Goal: Information Seeking & Learning: Learn about a topic

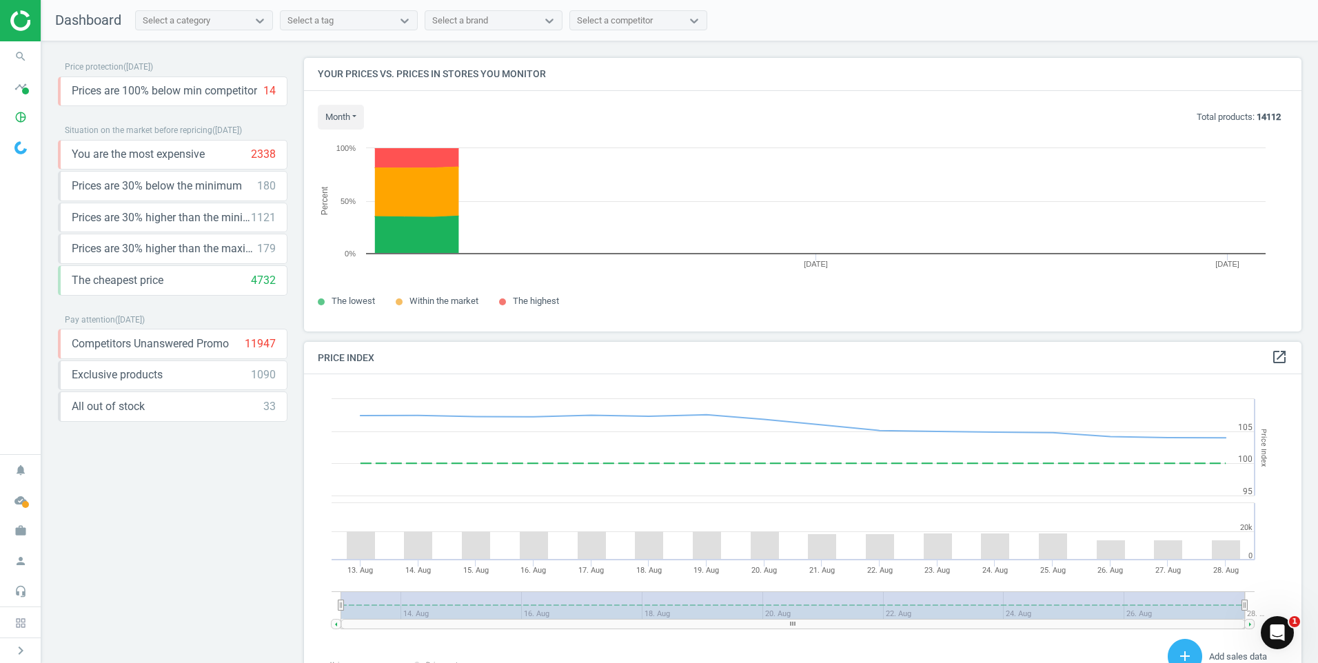
scroll to position [338, 1008]
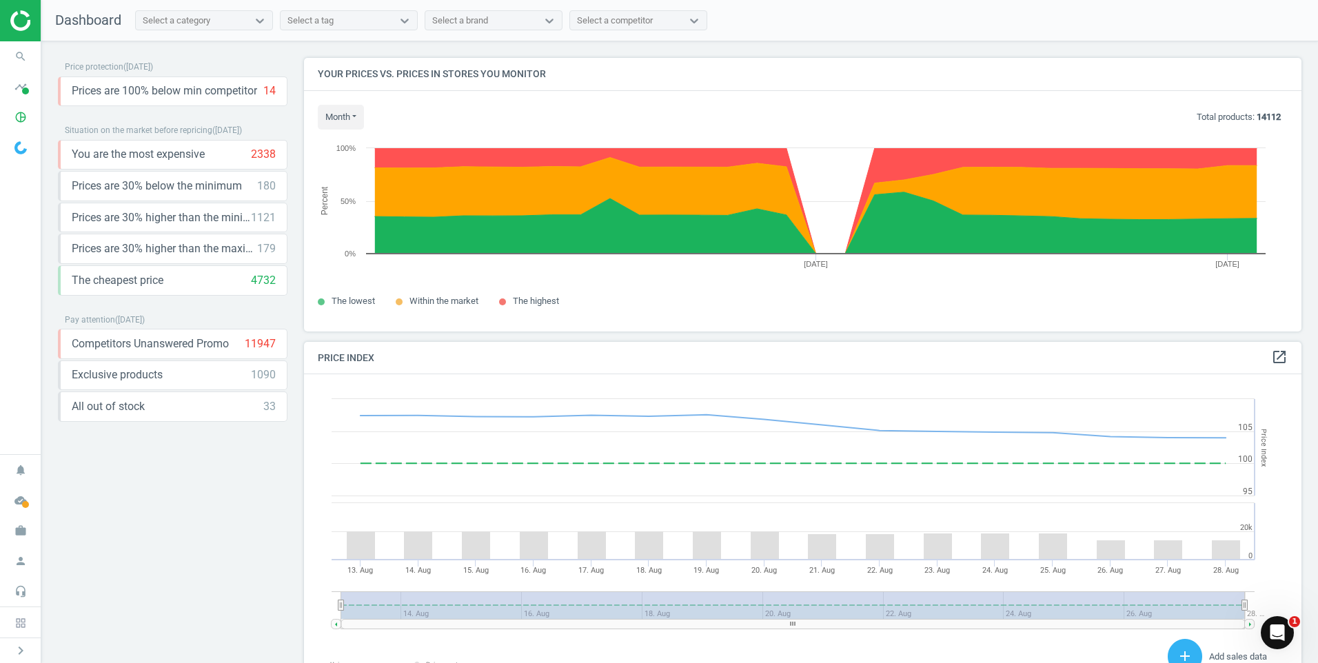
click at [22, 32] on div at bounding box center [20, 20] width 41 height 41
click at [14, 145] on img at bounding box center [20, 147] width 12 height 13
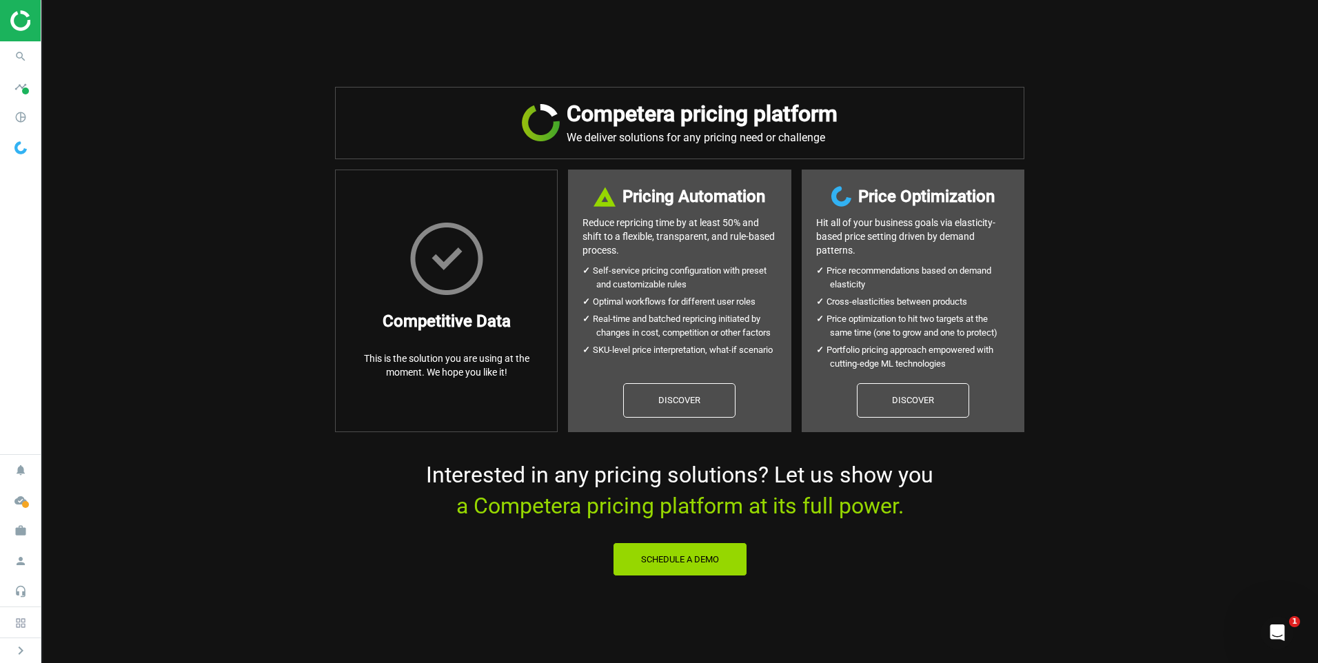
click at [410, 293] on img at bounding box center [446, 259] width 73 height 72
click at [30, 154] on span at bounding box center [20, 147] width 41 height 30
click at [14, 130] on span "pie_chart_outlined" at bounding box center [20, 117] width 41 height 30
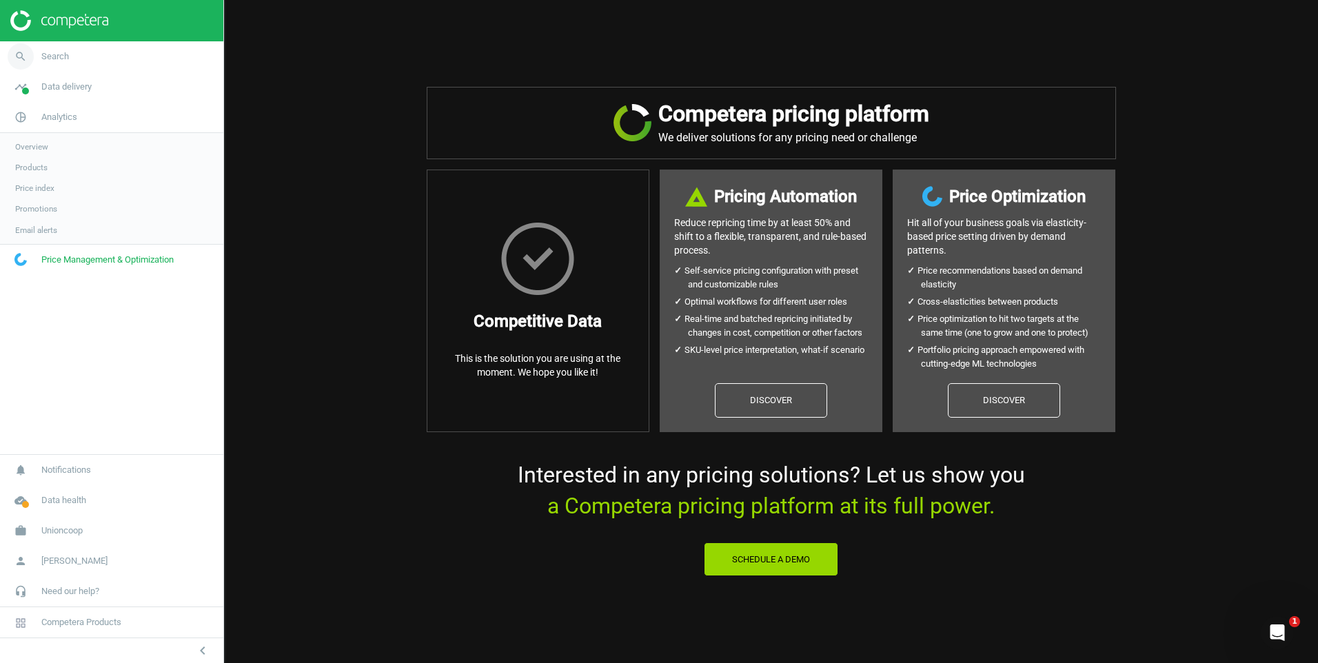
click at [54, 53] on span "Search" at bounding box center [55, 56] width 28 height 12
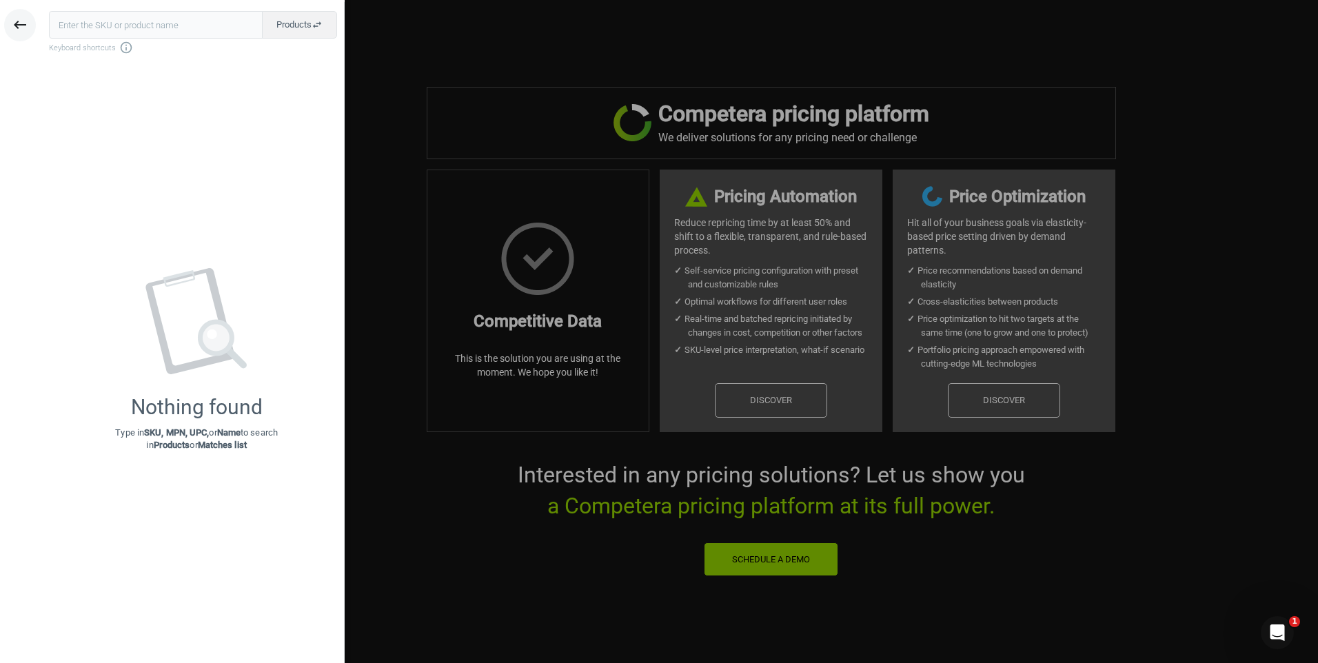
click at [32, 26] on button "keyboard_backspace" at bounding box center [20, 25] width 32 height 32
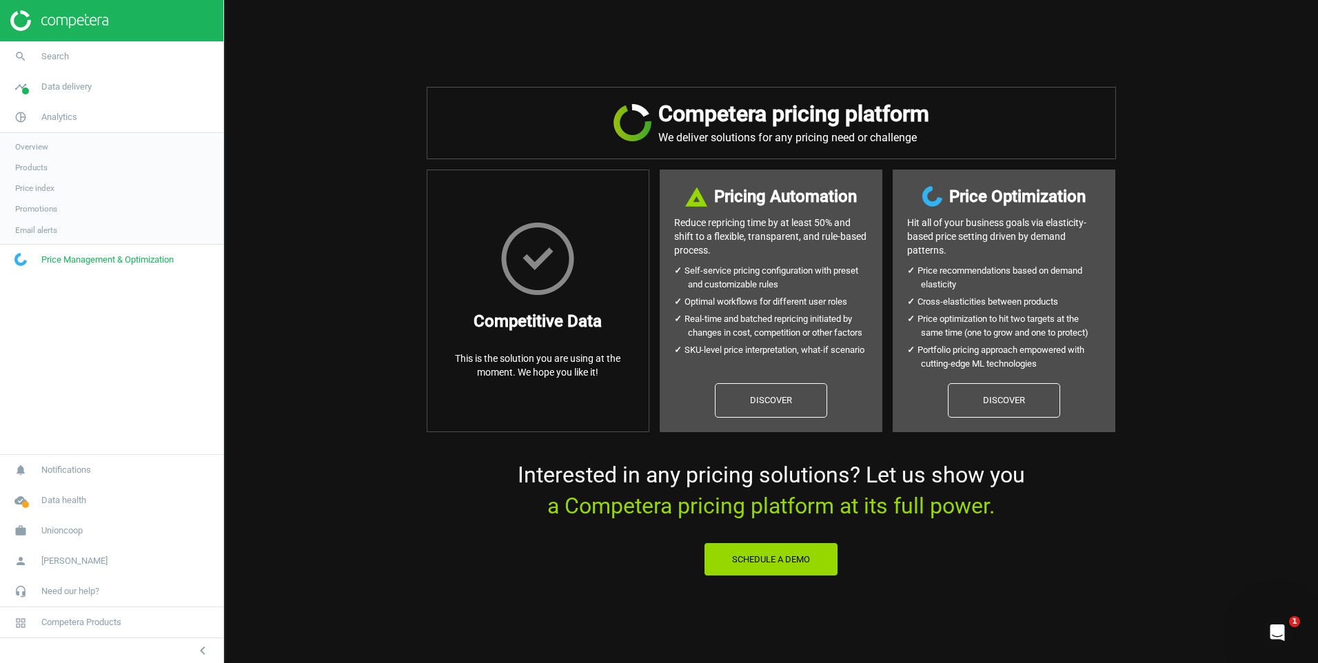
click at [33, 152] on span "Overview" at bounding box center [31, 146] width 33 height 11
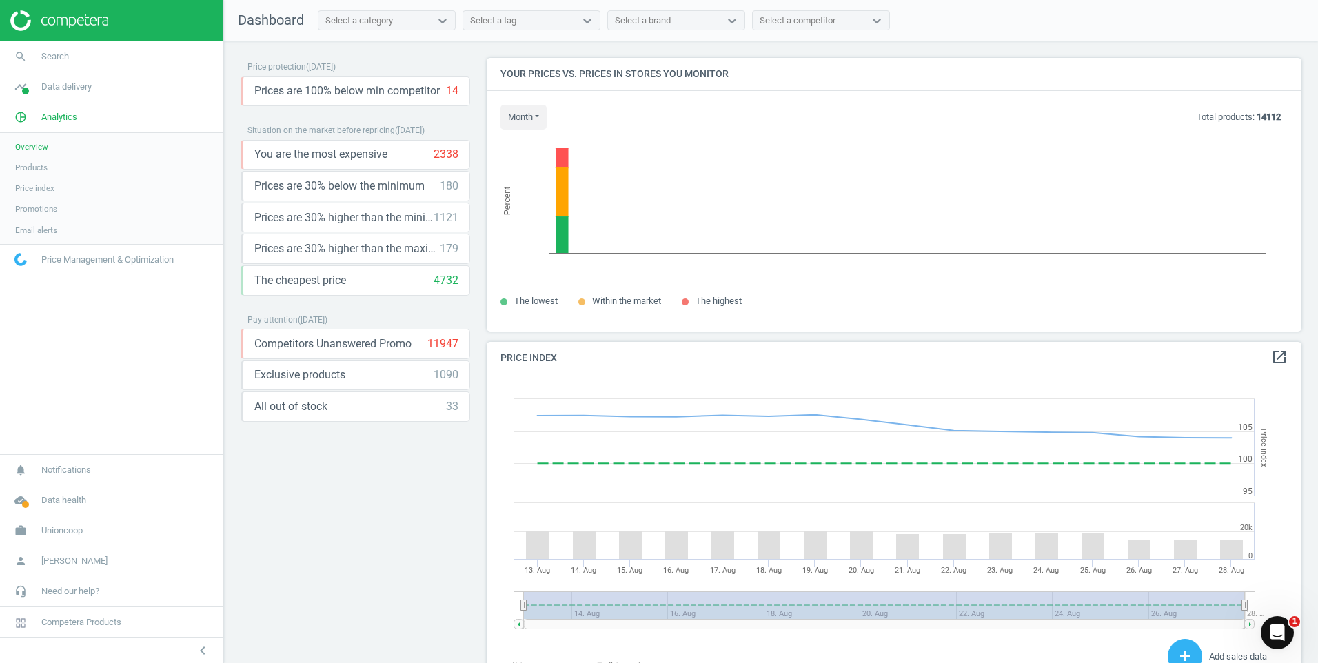
scroll to position [338, 826]
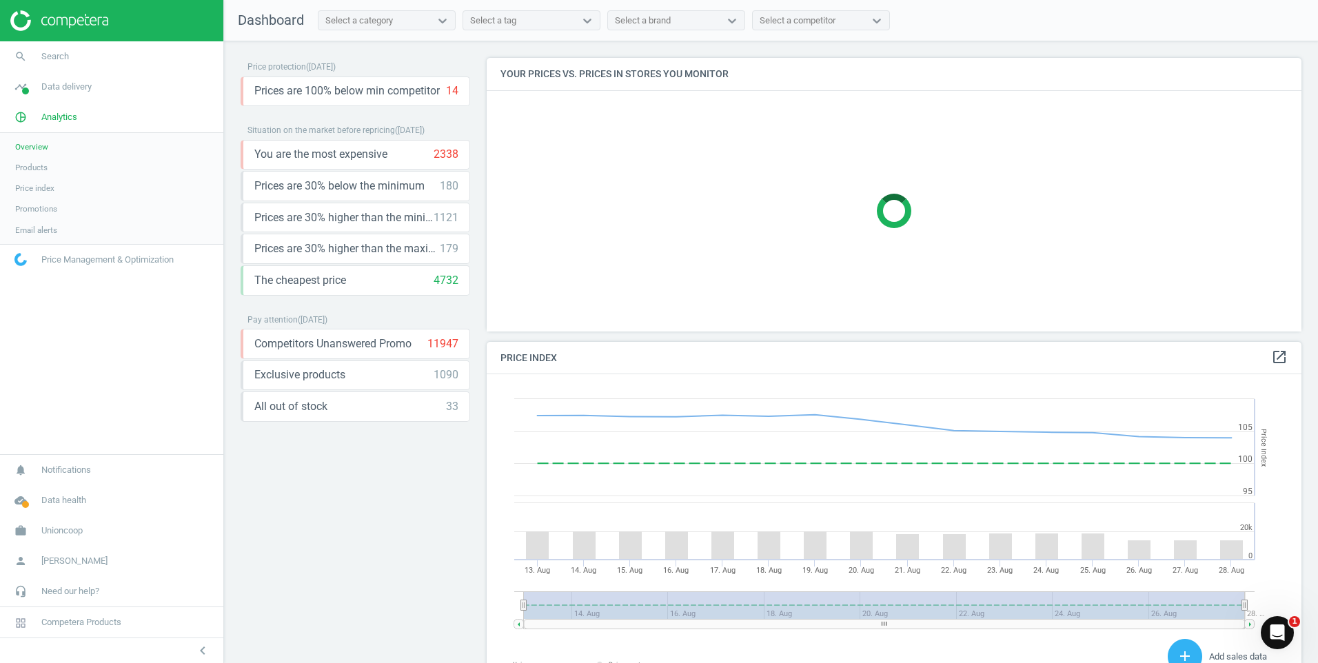
click at [100, 254] on span "Price Management & Optimization" at bounding box center [107, 260] width 132 height 12
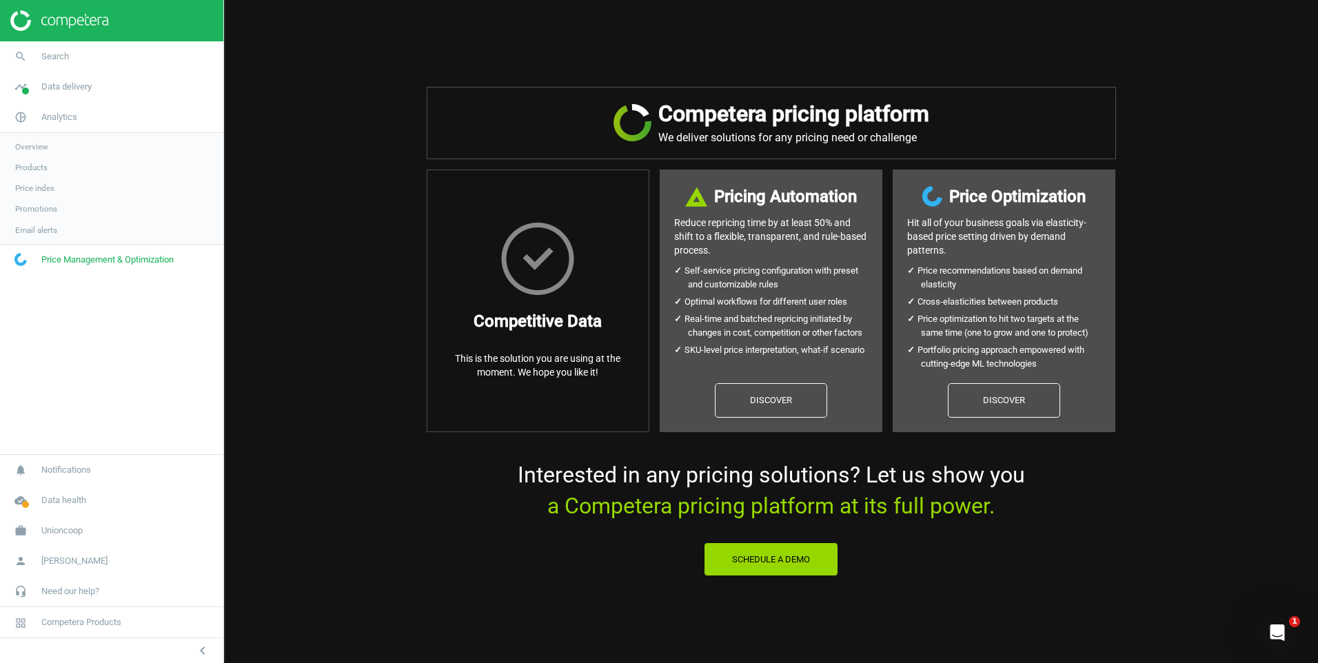
click at [560, 314] on h3 "Competitive Data" at bounding box center [538, 321] width 128 height 25
click at [51, 116] on span "Analytics" at bounding box center [59, 117] width 36 height 12
click at [76, 121] on span "Analytics" at bounding box center [59, 117] width 36 height 12
click at [59, 81] on span "Data delivery" at bounding box center [66, 87] width 50 height 12
click at [38, 114] on span "Overview" at bounding box center [31, 116] width 33 height 11
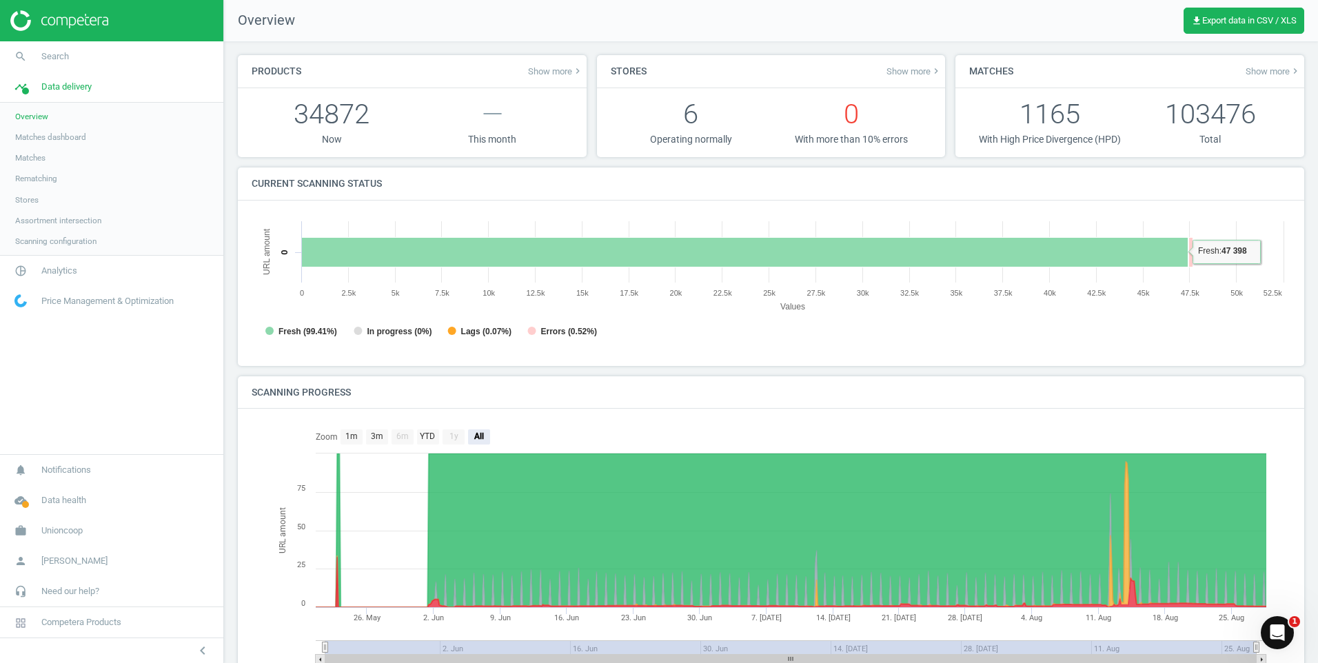
scroll to position [73, 0]
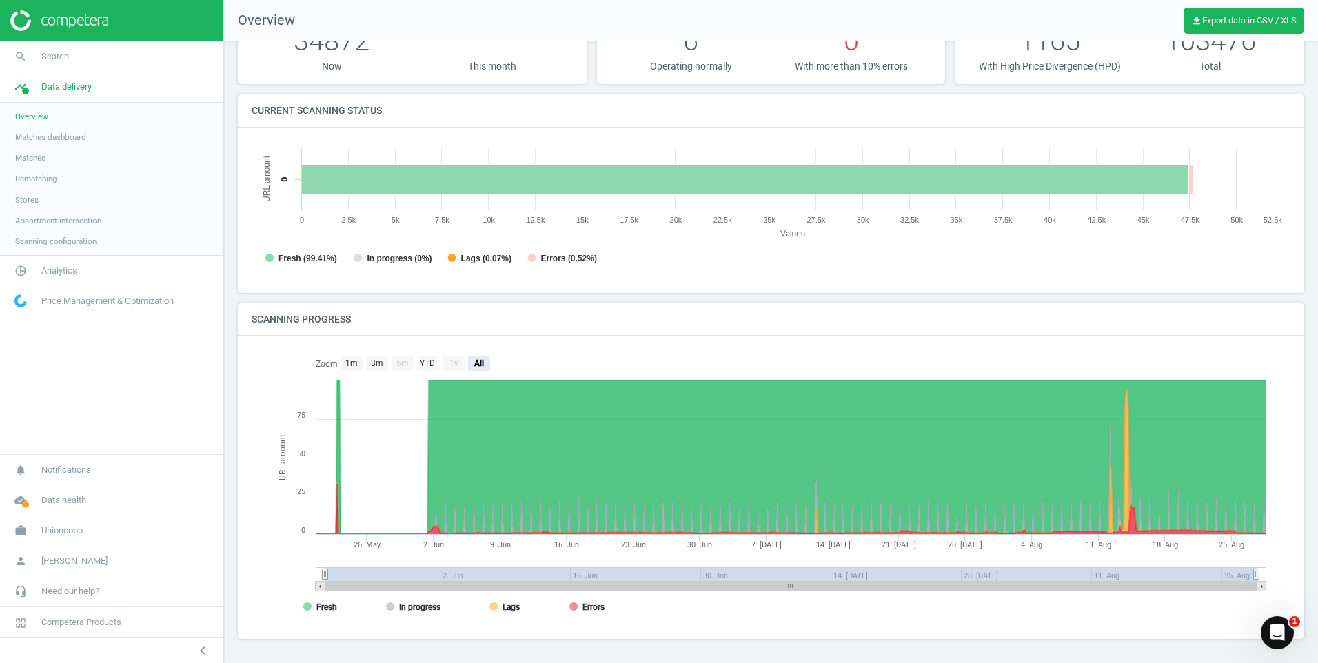
click at [45, 128] on link "Matches dashboard" at bounding box center [111, 137] width 223 height 21
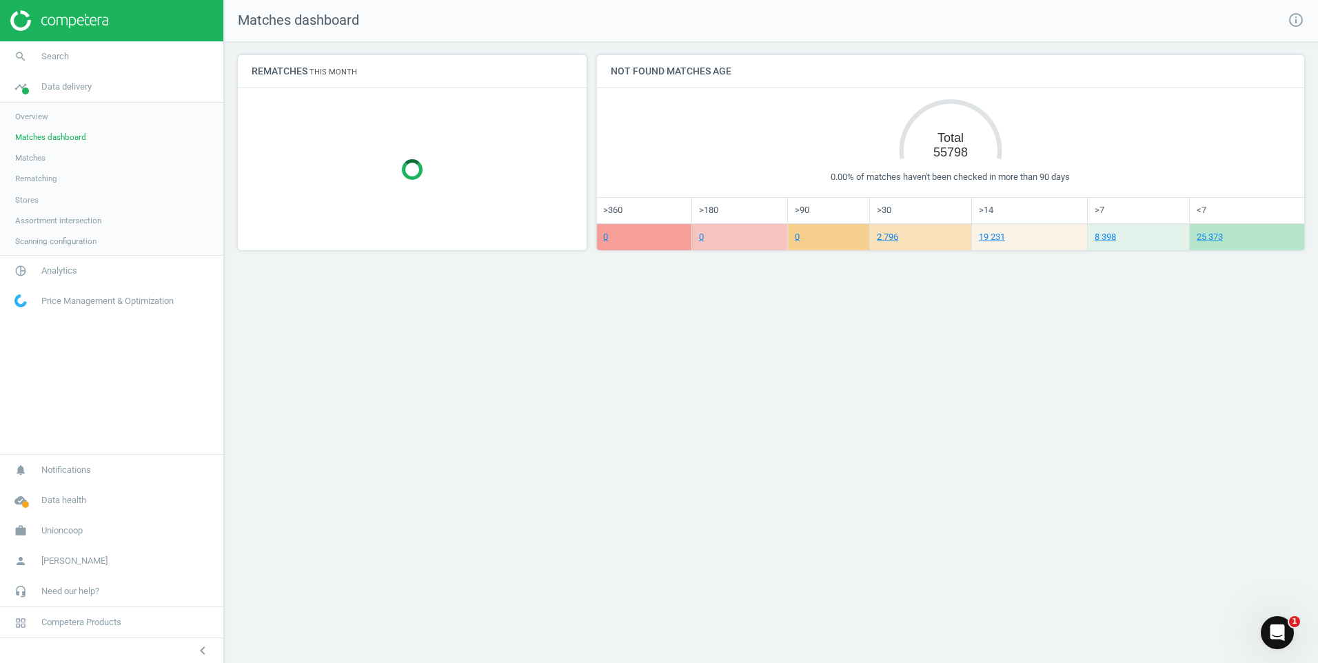
click at [31, 160] on span "Matches" at bounding box center [30, 157] width 30 height 11
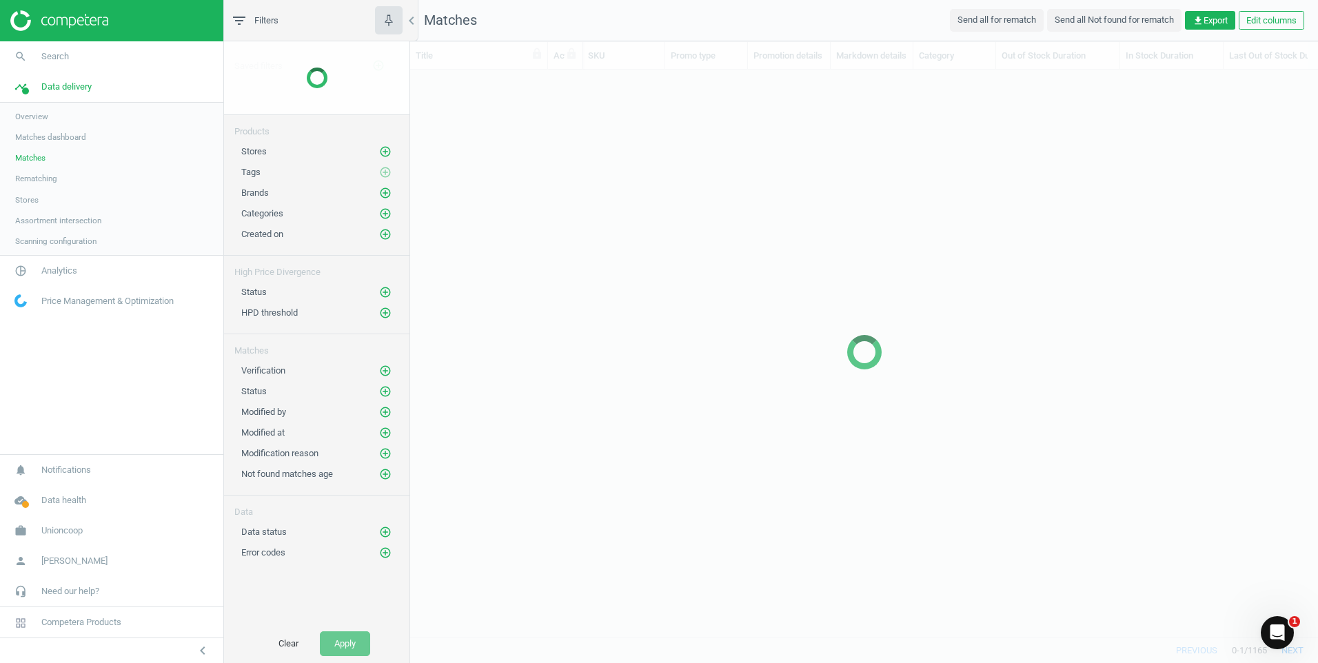
scroll to position [547, 897]
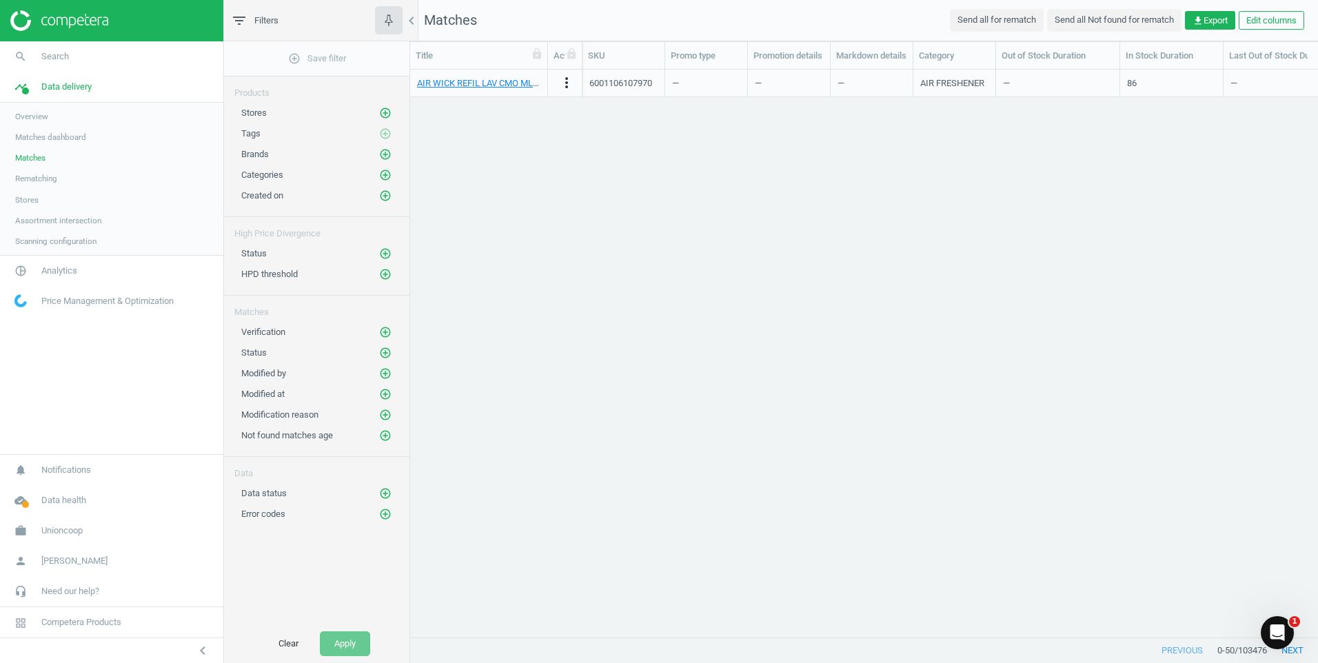
click at [41, 187] on link "Rematching" at bounding box center [111, 178] width 223 height 21
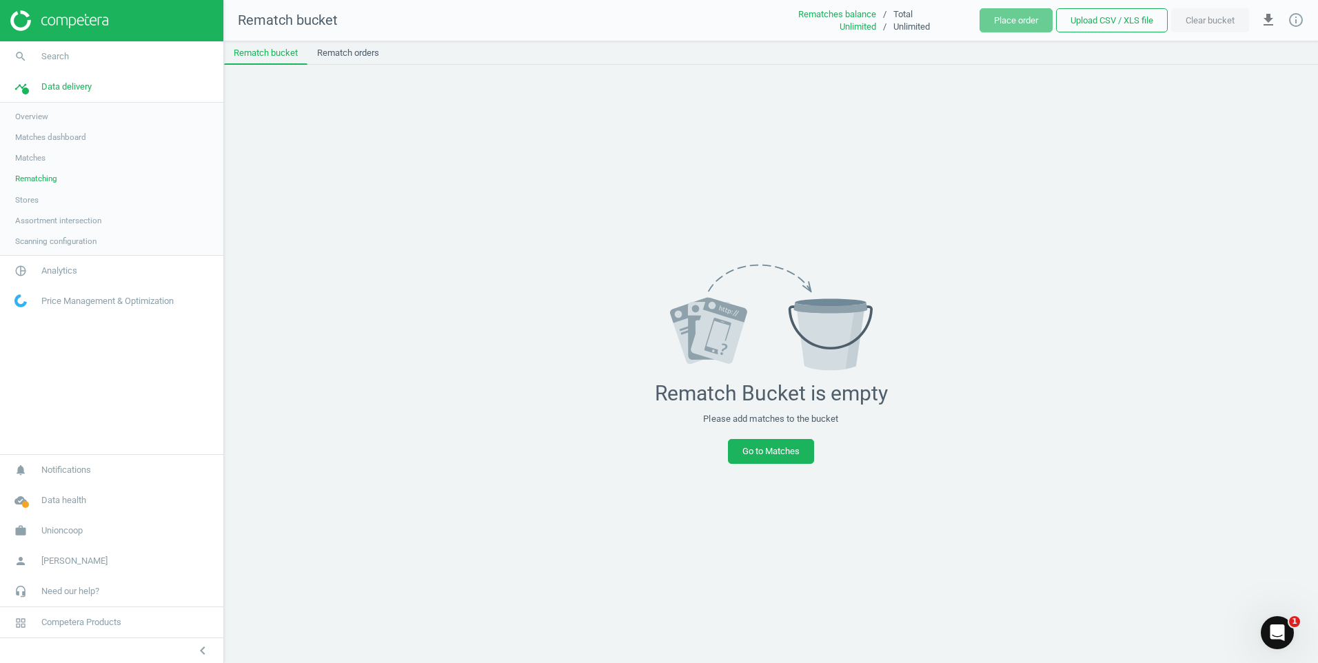
click at [34, 170] on link "Rematching" at bounding box center [111, 178] width 223 height 21
click at [32, 156] on span "Matches" at bounding box center [30, 157] width 30 height 11
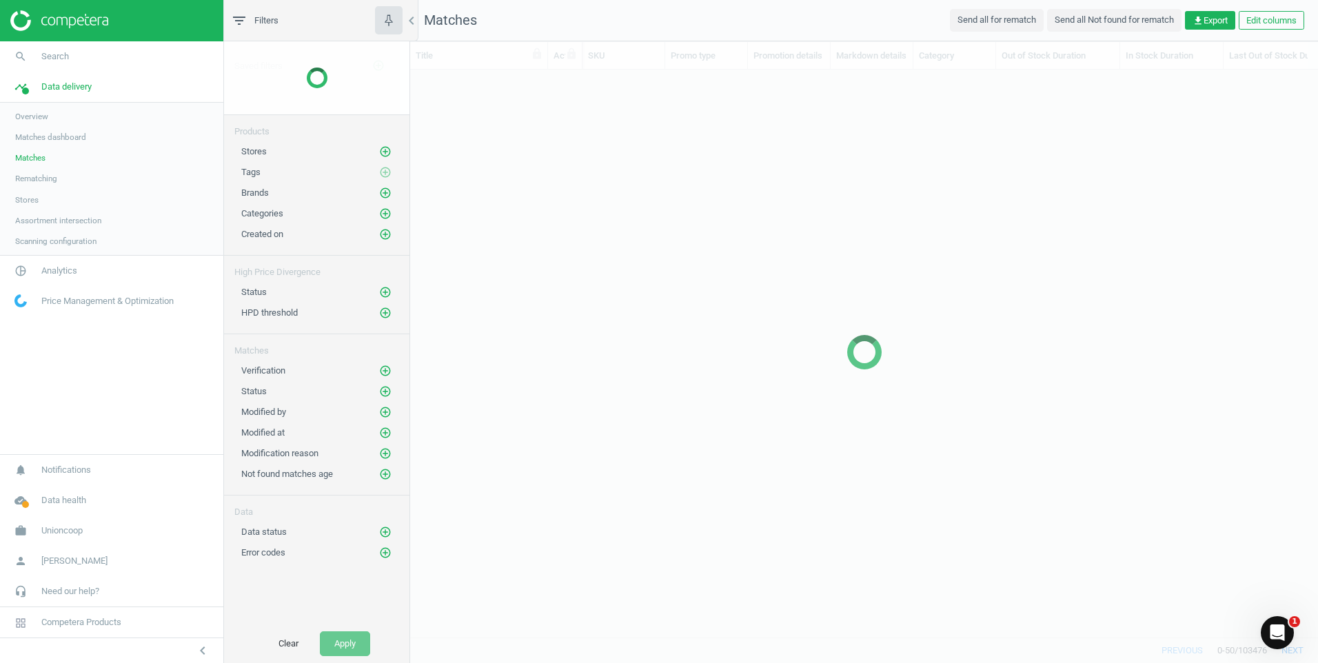
scroll to position [547, 897]
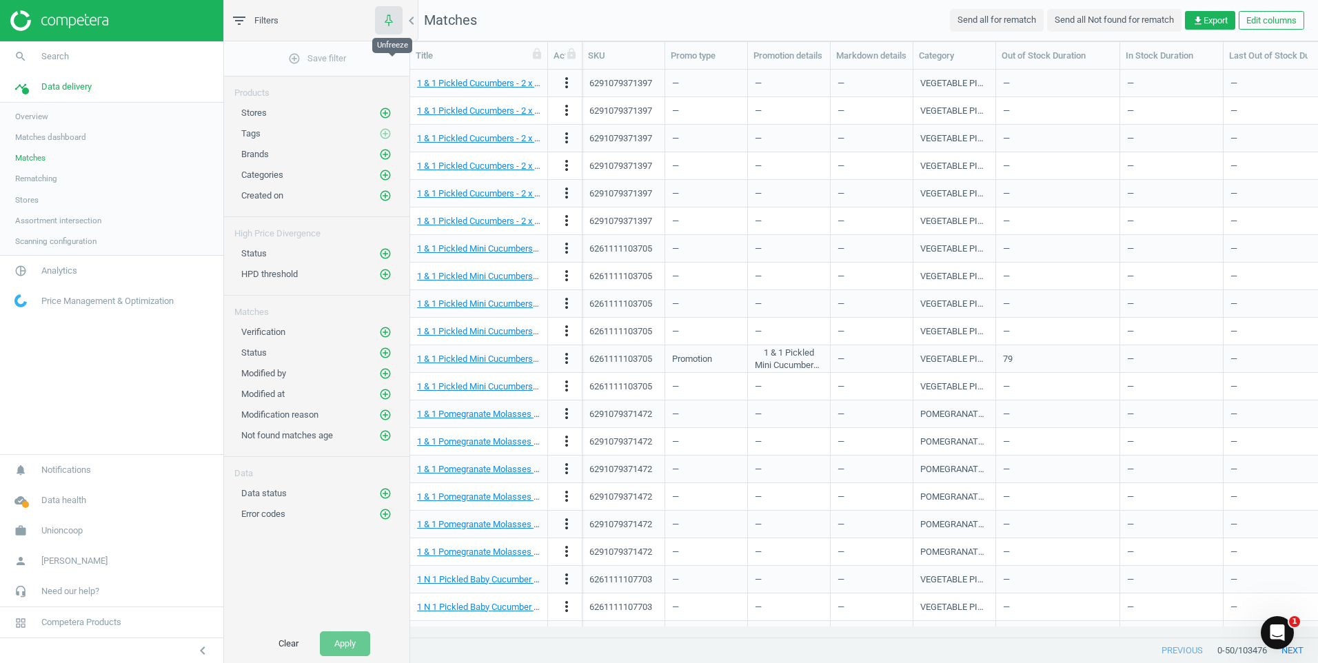
click at [387, 10] on button "button" at bounding box center [389, 20] width 28 height 28
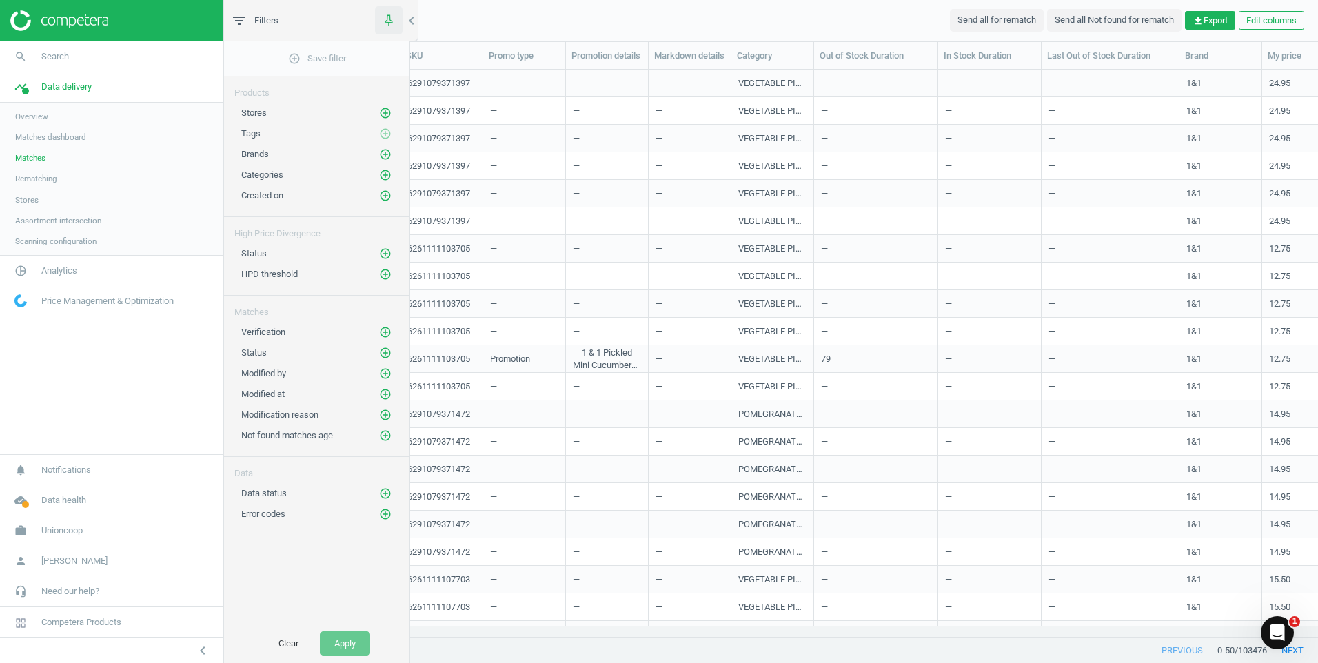
scroll to position [547, 1079]
click at [387, 10] on button "button" at bounding box center [389, 20] width 28 height 28
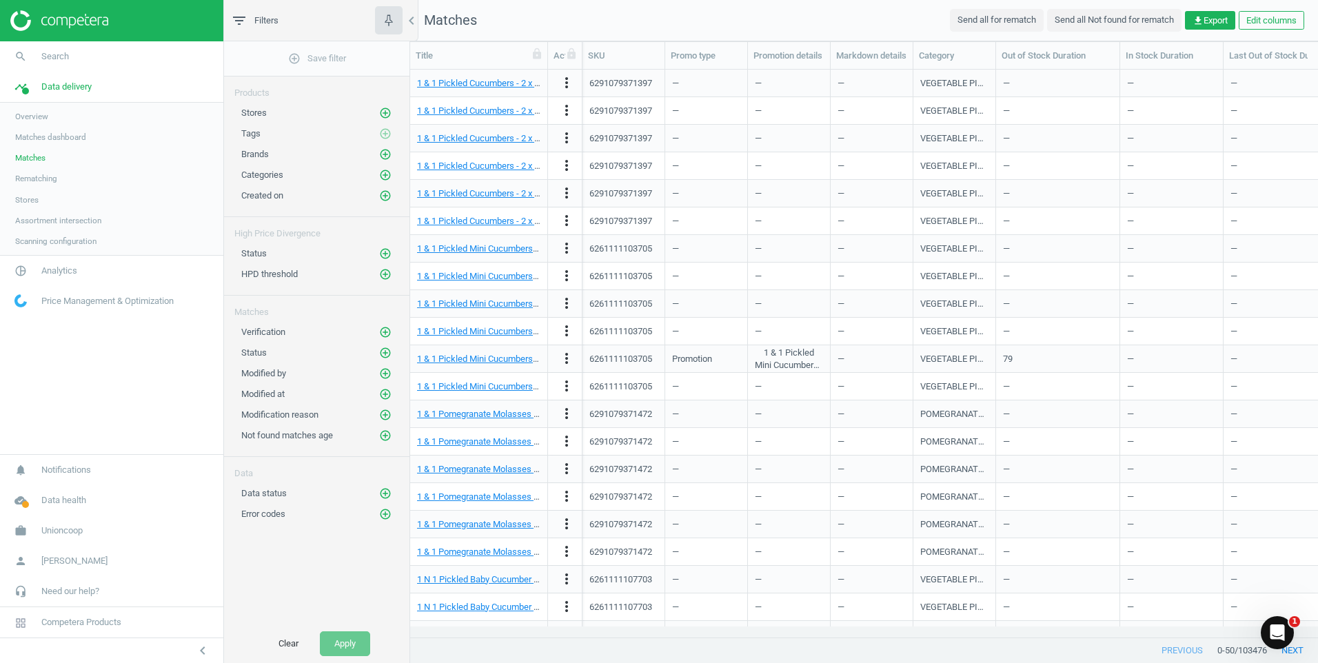
click at [256, 21] on span "Filters" at bounding box center [266, 20] width 24 height 12
click at [236, 21] on icon "filter_list" at bounding box center [239, 20] width 17 height 17
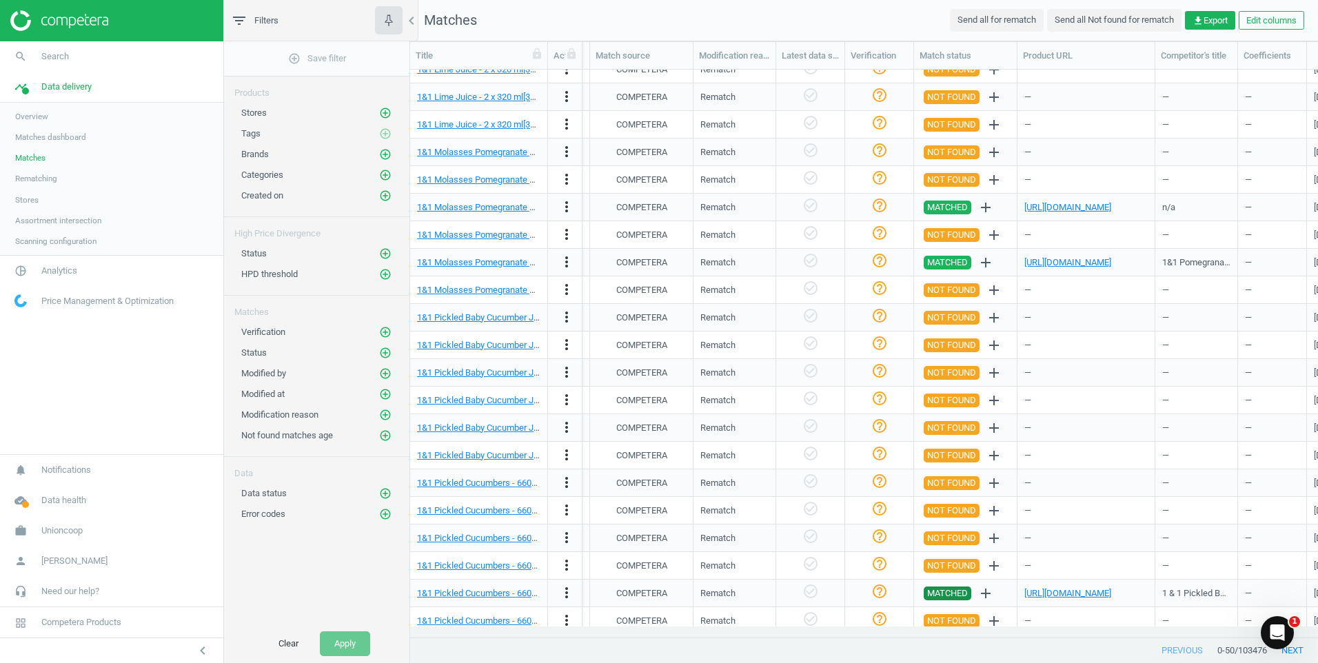
scroll to position [0, 1199]
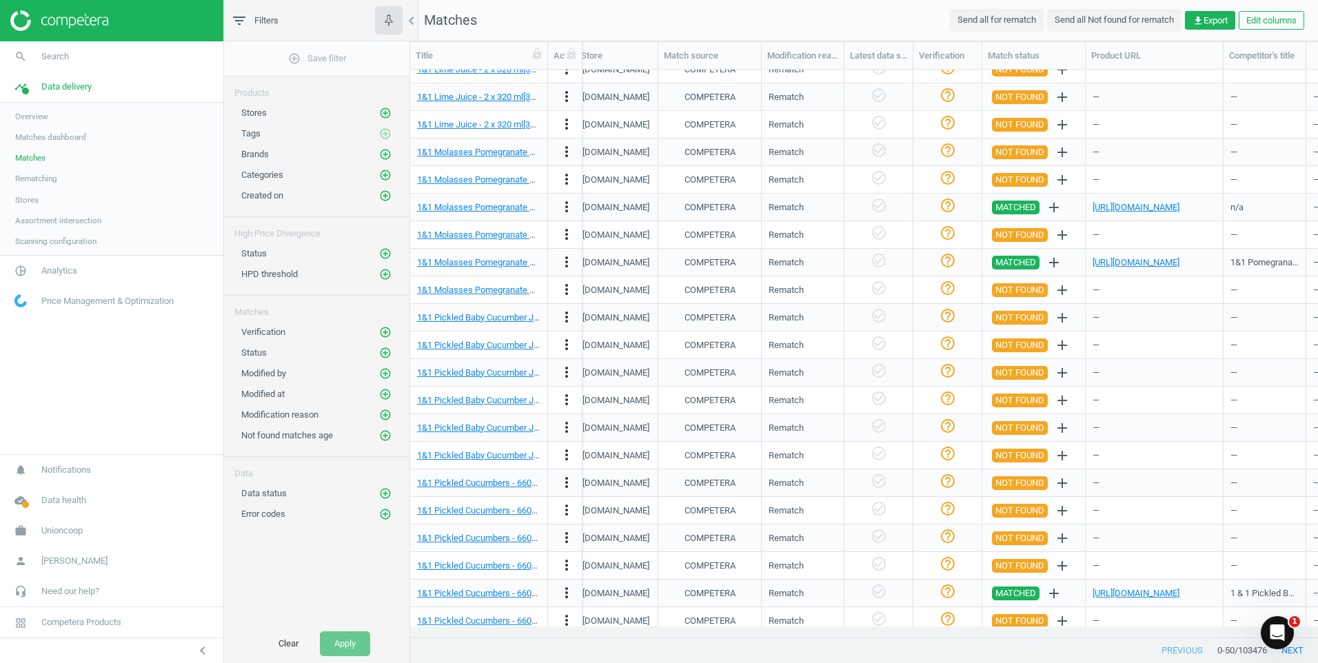
click at [40, 249] on link "Scanning configuration" at bounding box center [111, 241] width 223 height 21
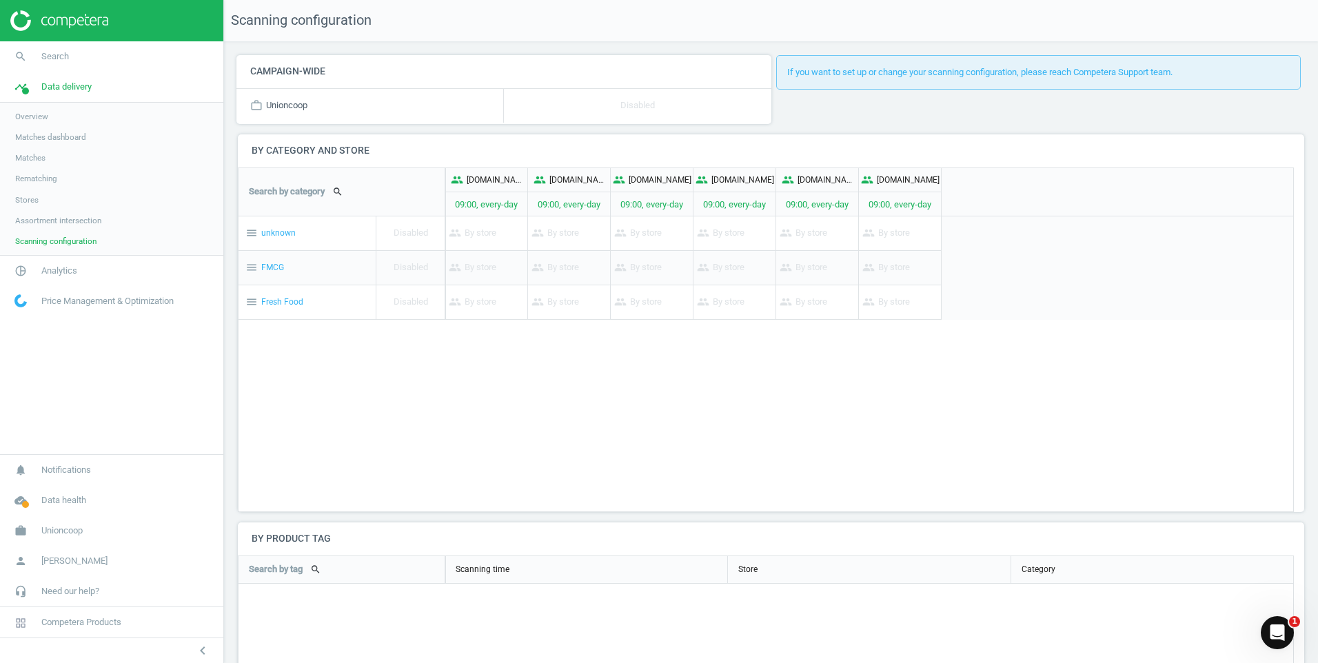
click at [82, 223] on span "Assortment intersection" at bounding box center [58, 220] width 86 height 11
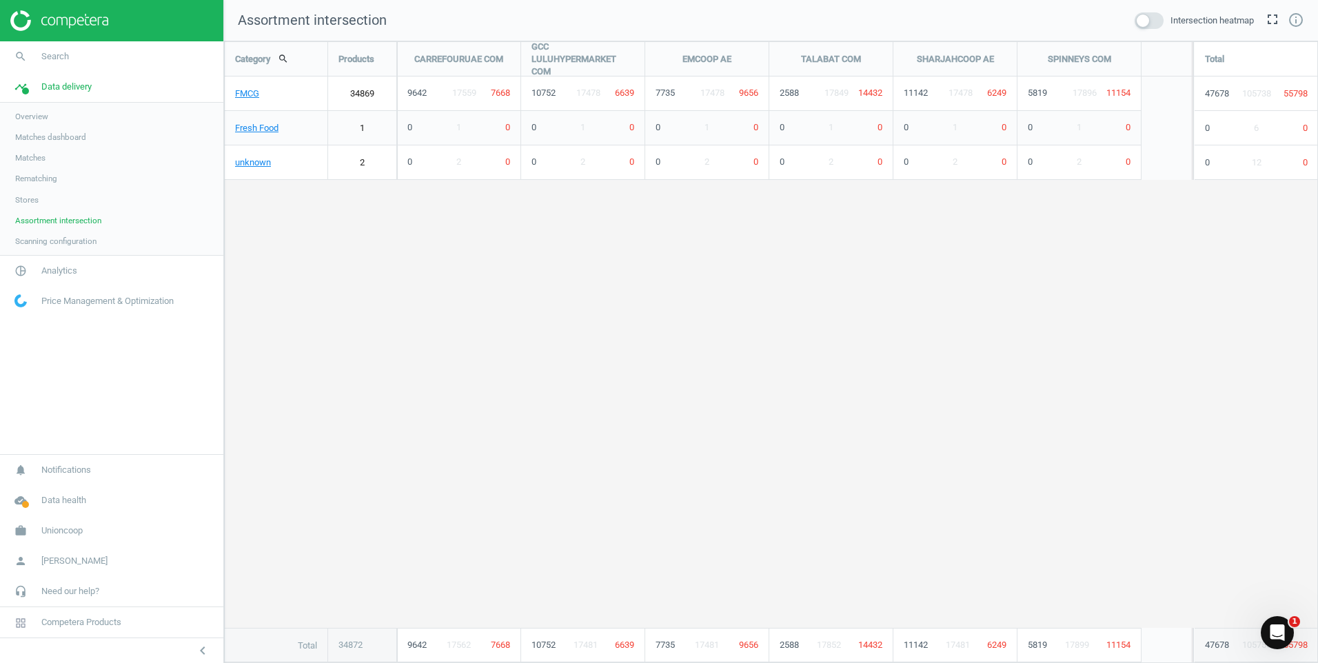
scroll to position [643, 1115]
click at [249, 93] on link "FMCG" at bounding box center [276, 94] width 103 height 34
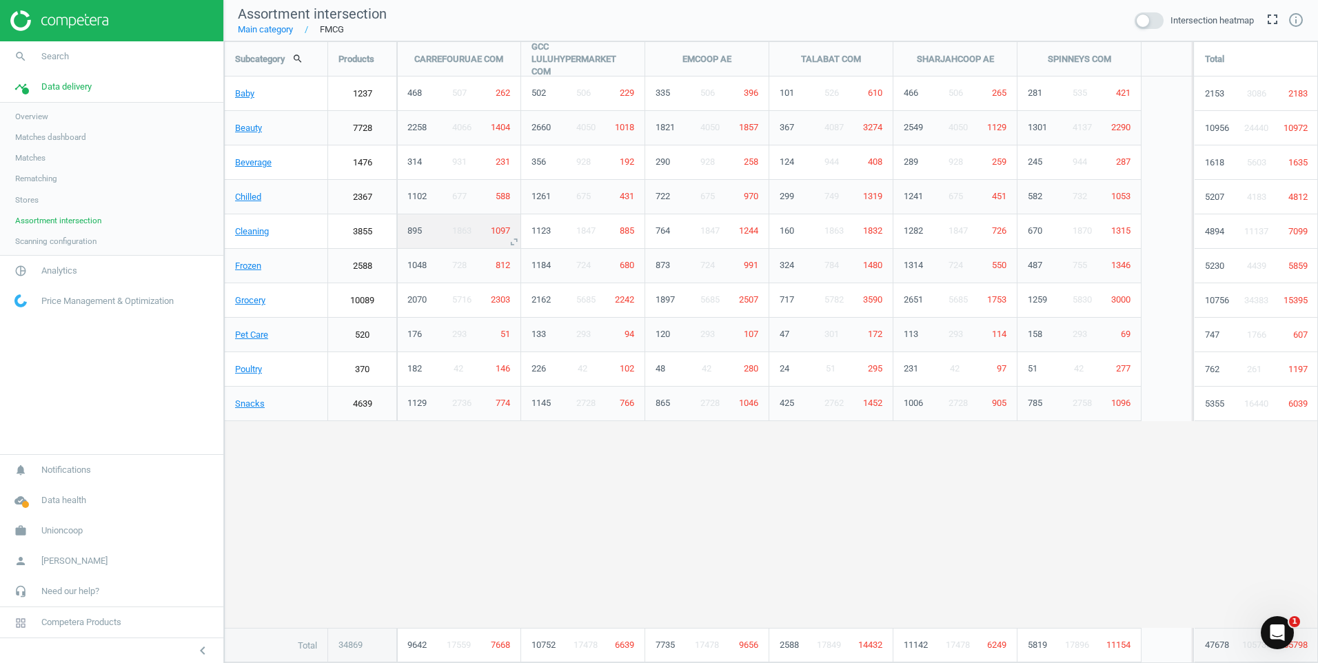
scroll to position [643, 1115]
click at [244, 94] on link "Baby" at bounding box center [276, 94] width 103 height 34
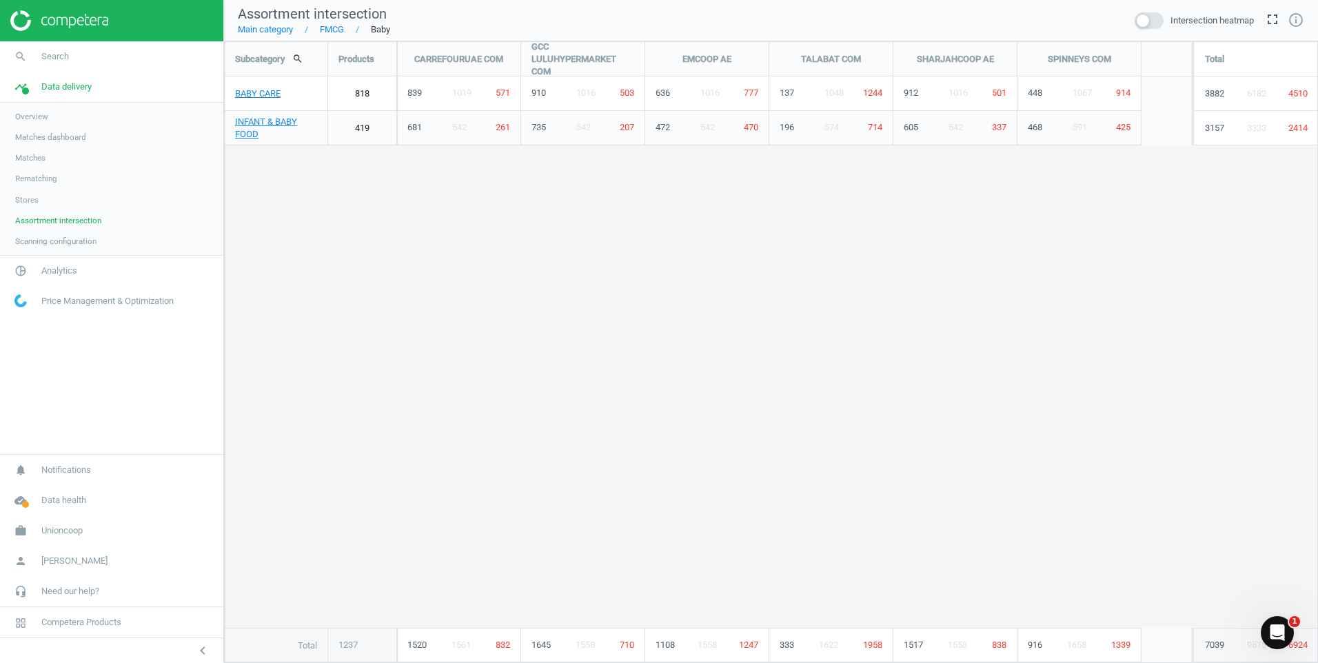
scroll to position [643, 1115]
click at [95, 301] on span "Price Management & Optimization" at bounding box center [107, 301] width 132 height 12
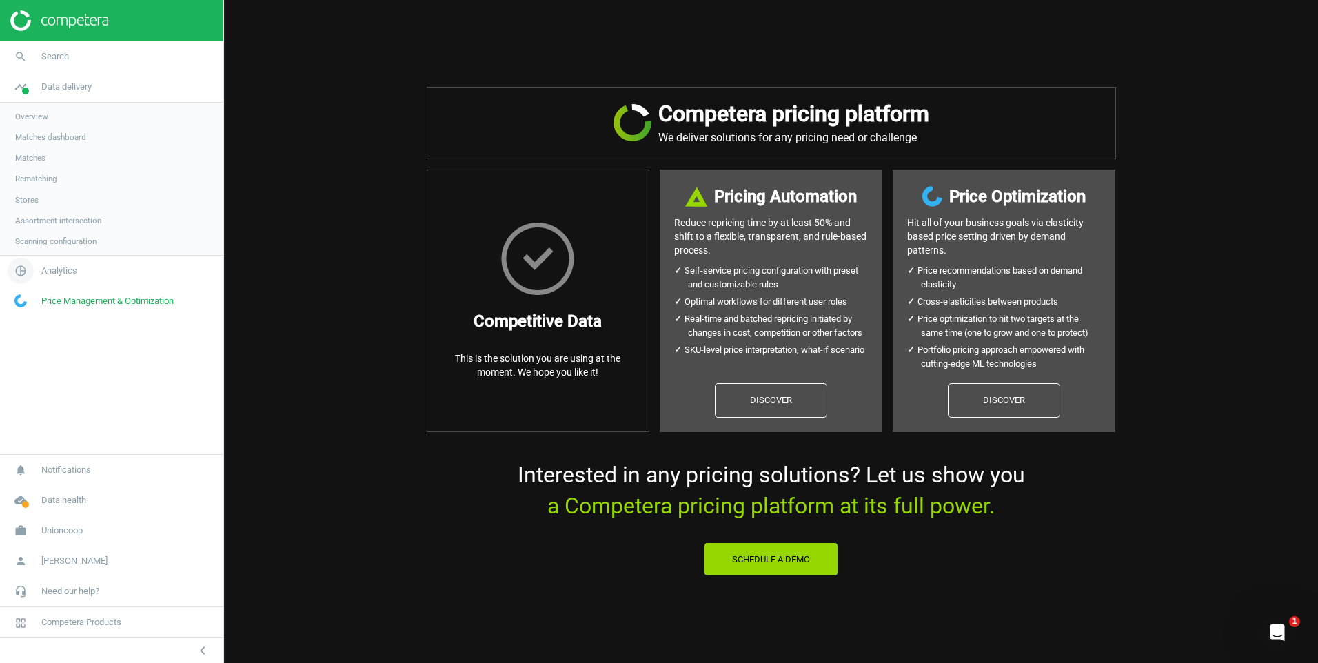
click at [57, 265] on span "Analytics" at bounding box center [59, 271] width 36 height 12
click at [23, 161] on link "Products" at bounding box center [111, 167] width 223 height 21
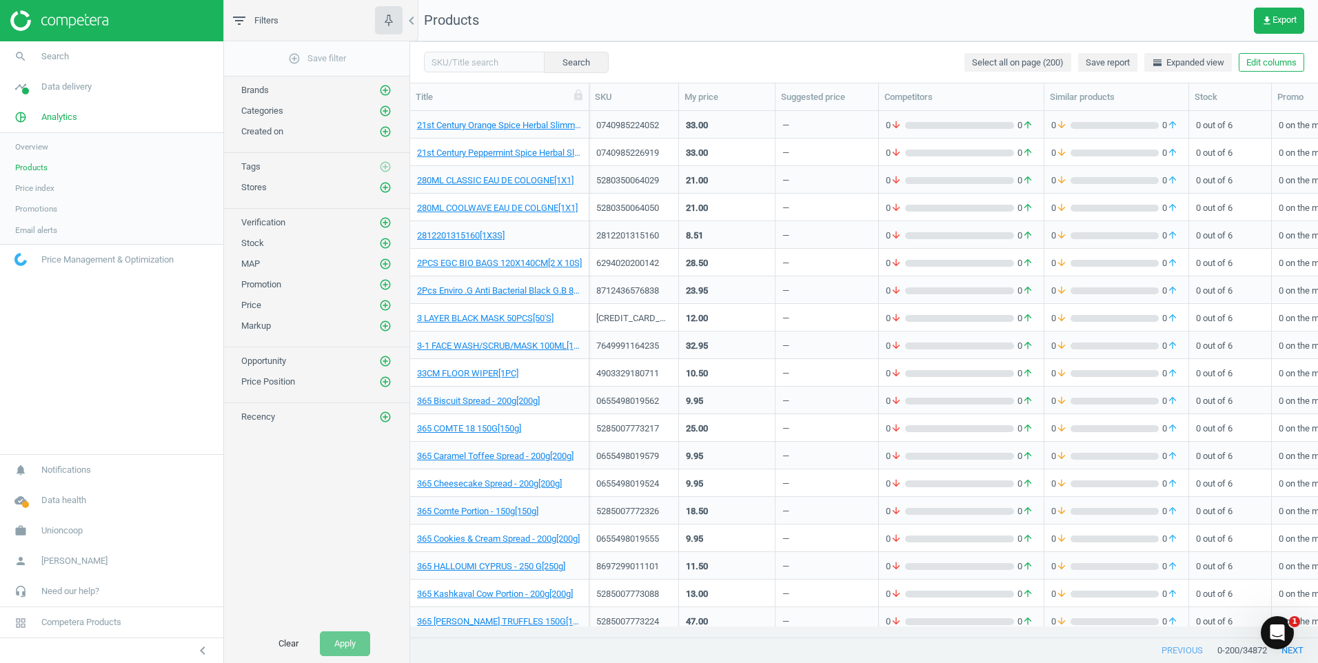
scroll to position [1448, 0]
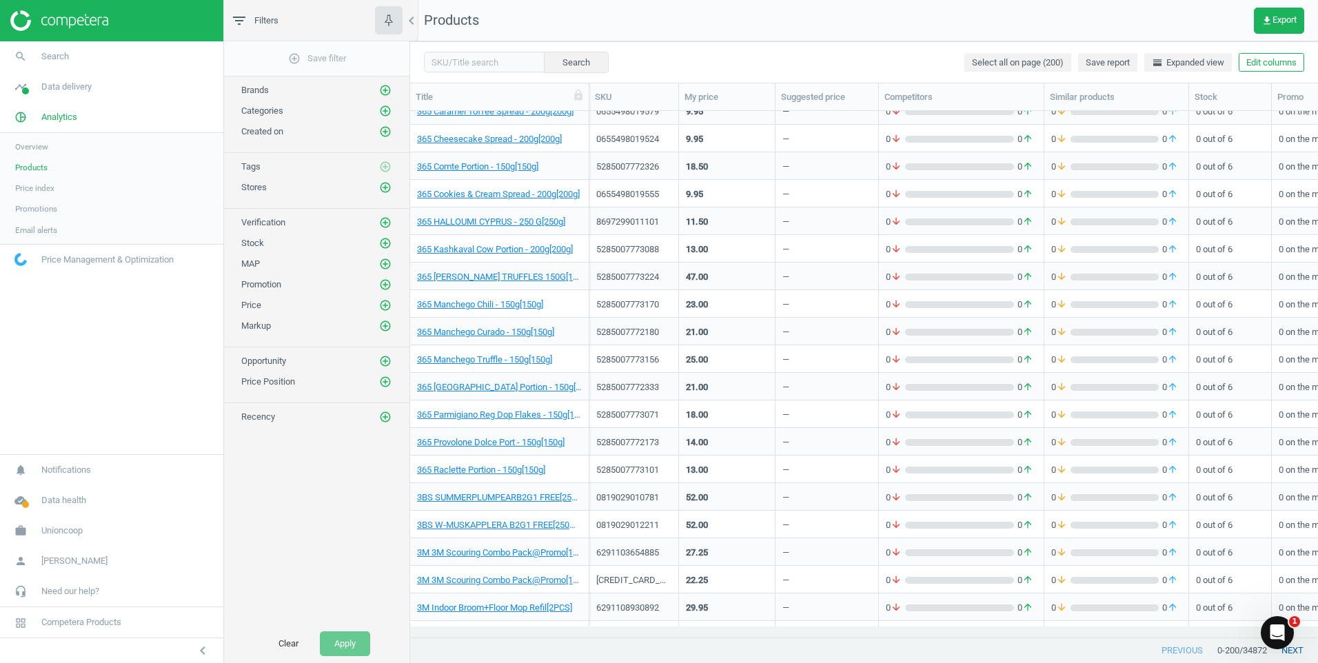
click at [1286, 653] on button "next" at bounding box center [1292, 650] width 51 height 25
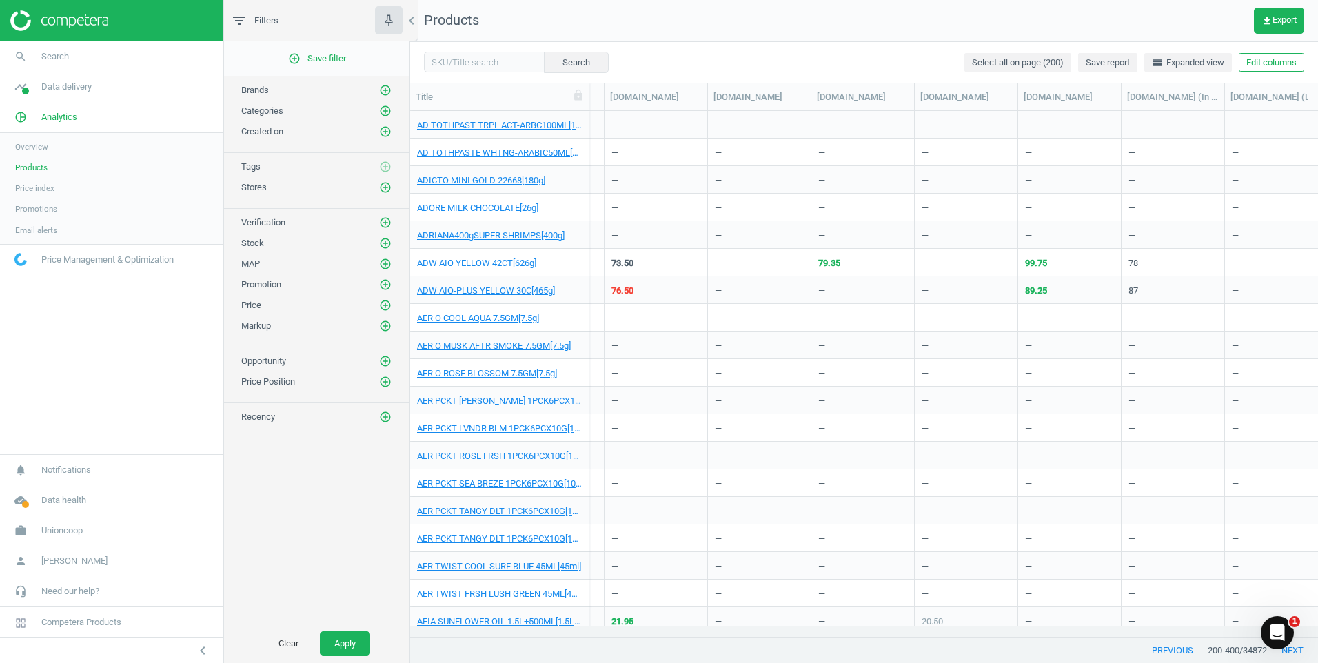
scroll to position [0, 2335]
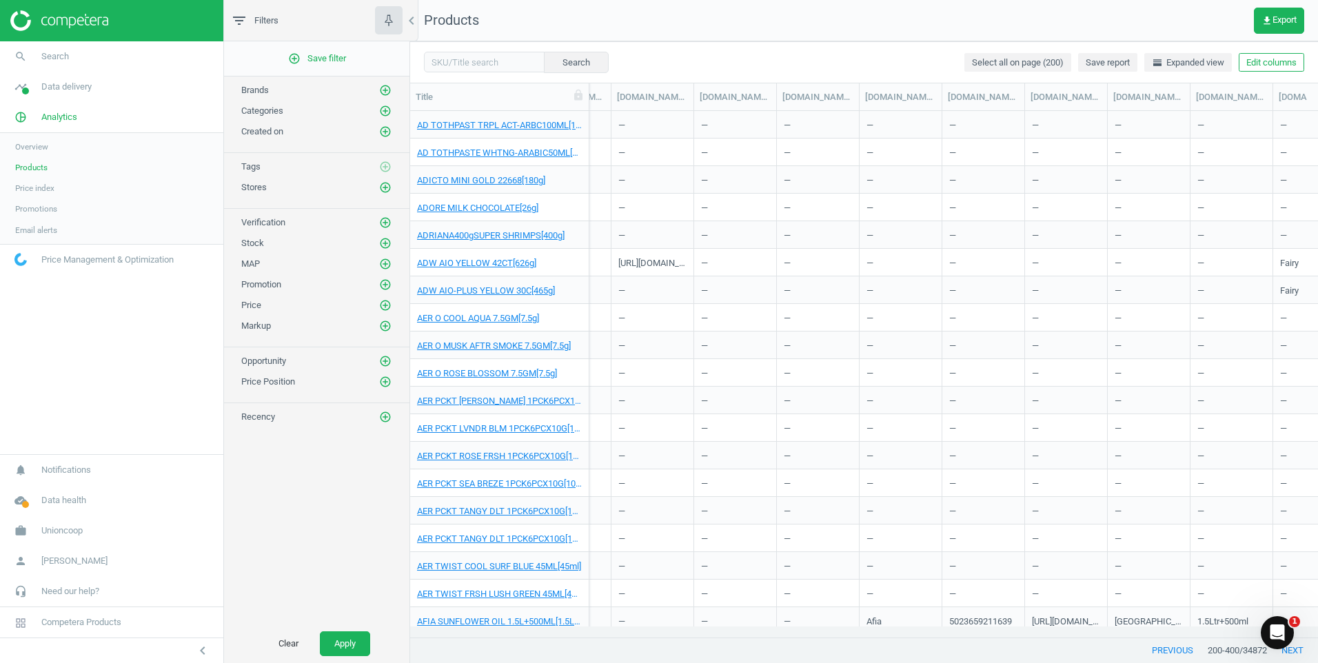
click at [50, 190] on span "Price index" at bounding box center [34, 188] width 39 height 11
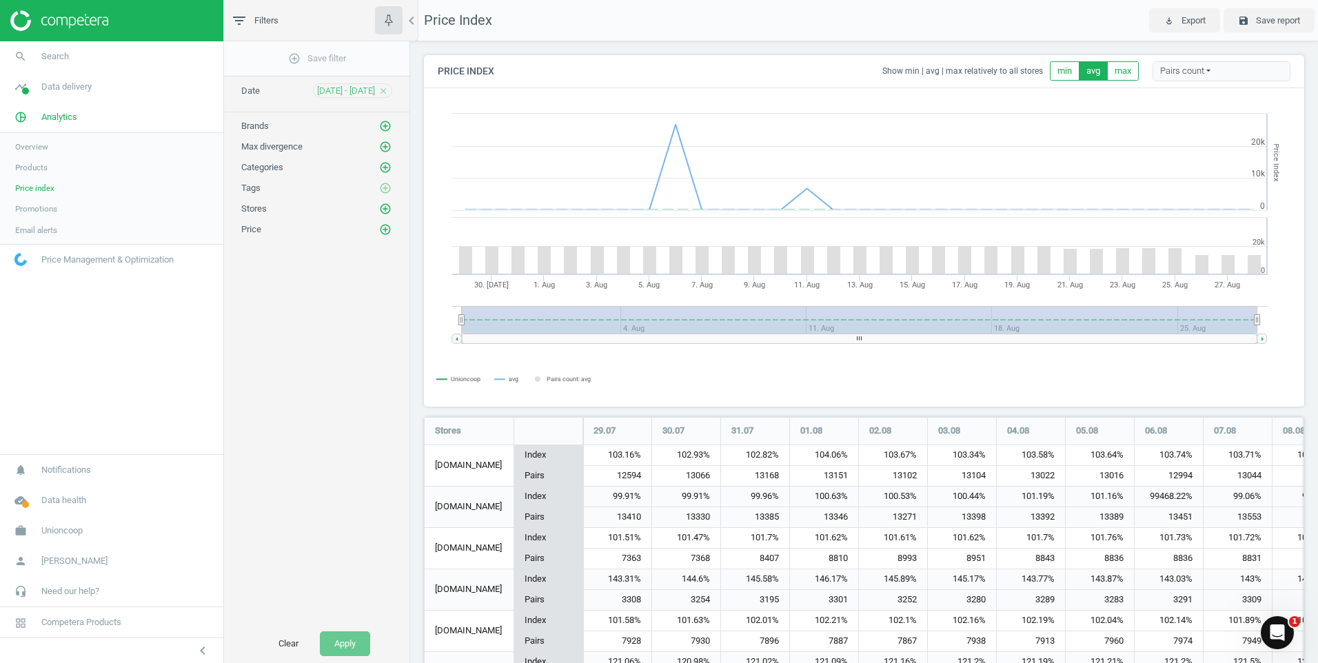
scroll to position [342, 891]
click at [29, 206] on span "Promotions" at bounding box center [36, 208] width 42 height 11
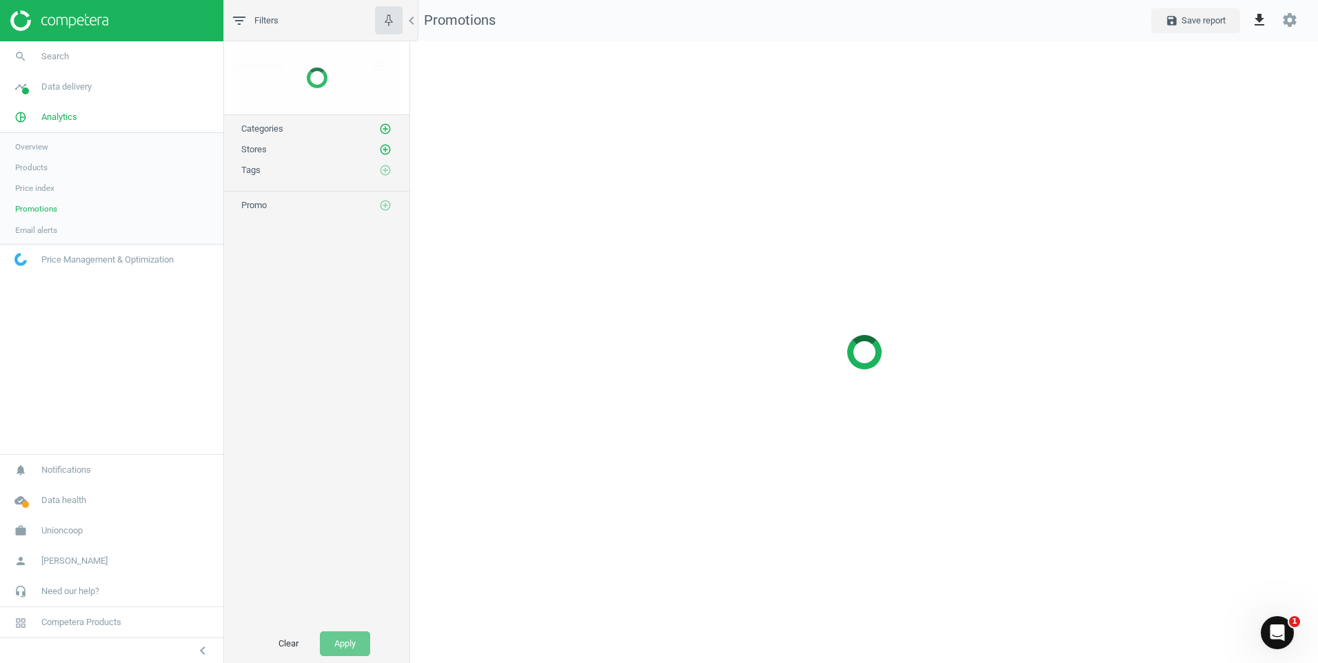
scroll to position [643, 929]
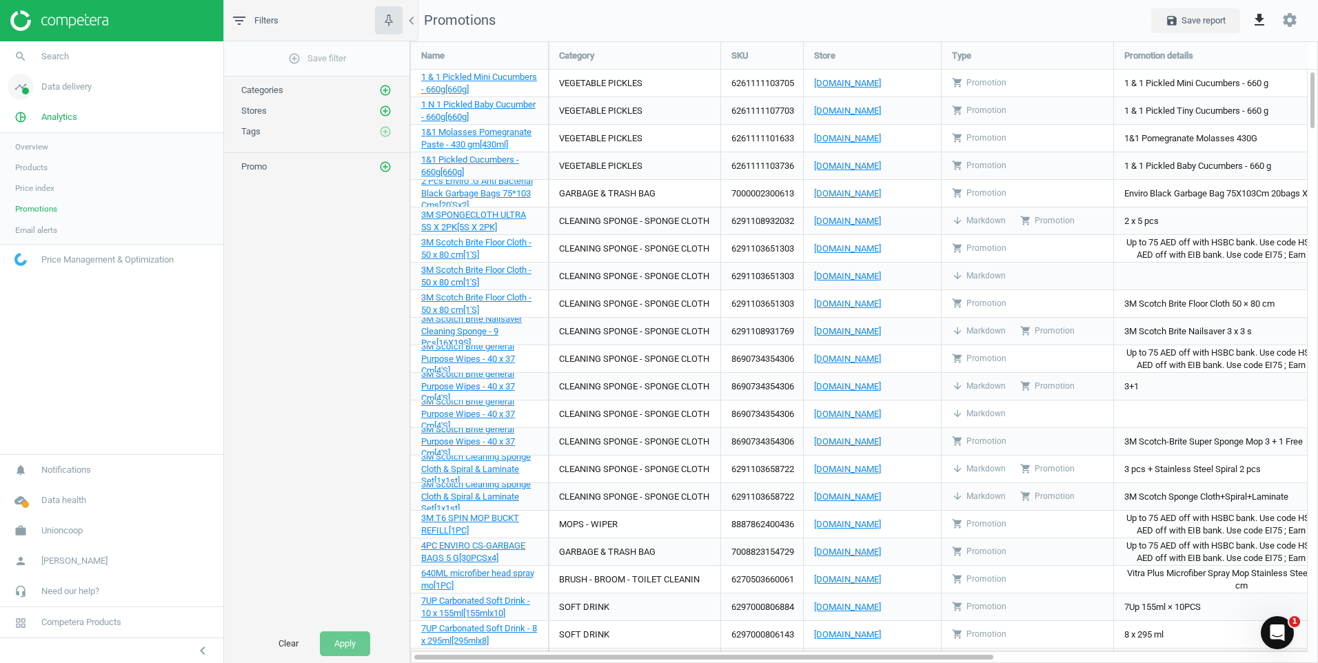
click at [52, 96] on link "timeline Data delivery" at bounding box center [111, 87] width 223 height 30
click at [55, 237] on span "Scanning configuration" at bounding box center [55, 241] width 81 height 11
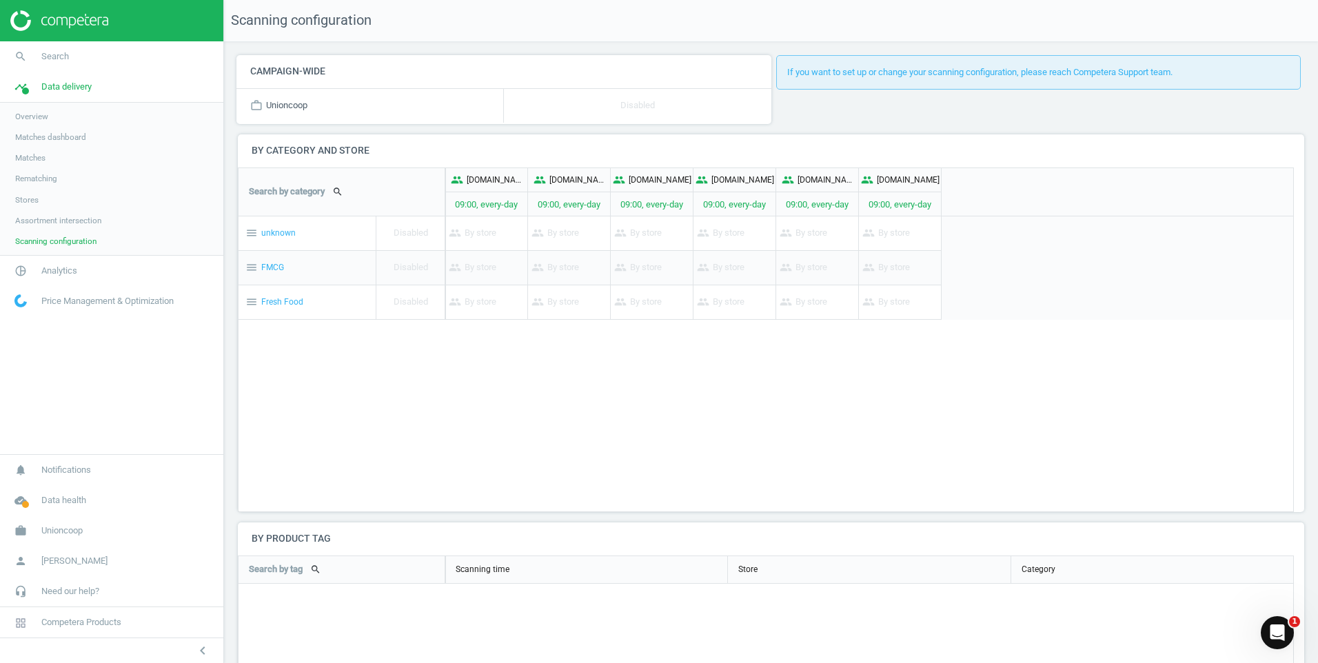
click at [26, 163] on span "Matches" at bounding box center [30, 157] width 30 height 11
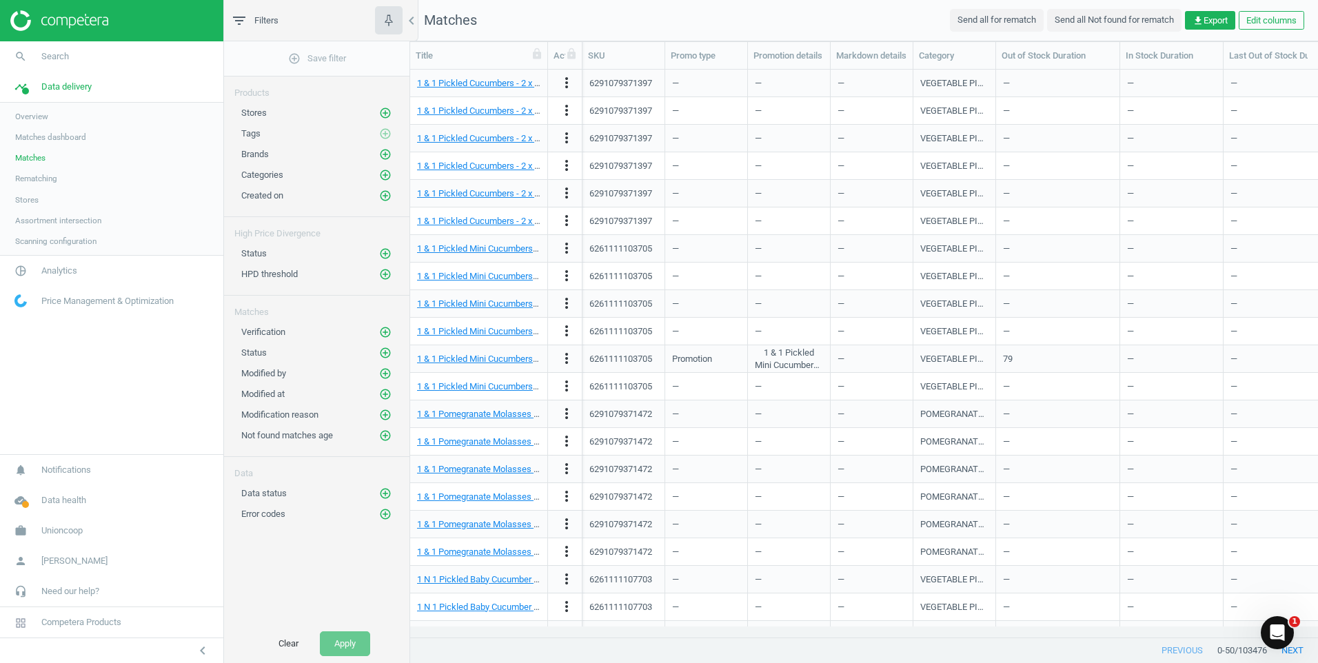
click at [490, 57] on div "Title" at bounding box center [479, 56] width 126 height 12
click at [232, 24] on icon "filter_list" at bounding box center [239, 20] width 17 height 17
click at [242, 20] on icon "filter_list" at bounding box center [239, 20] width 17 height 17
click at [63, 264] on link "pie_chart_outlined Analytics" at bounding box center [111, 271] width 223 height 30
click at [35, 168] on span "Products" at bounding box center [31, 167] width 32 height 11
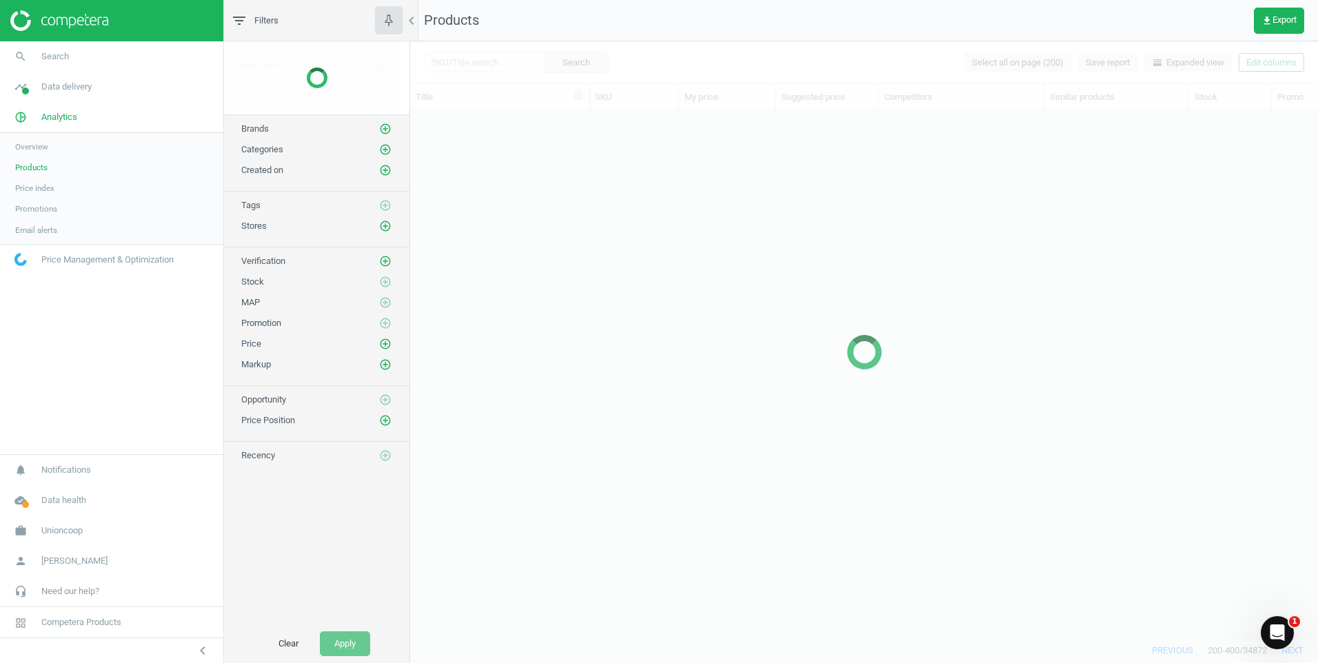
scroll to position [505, 897]
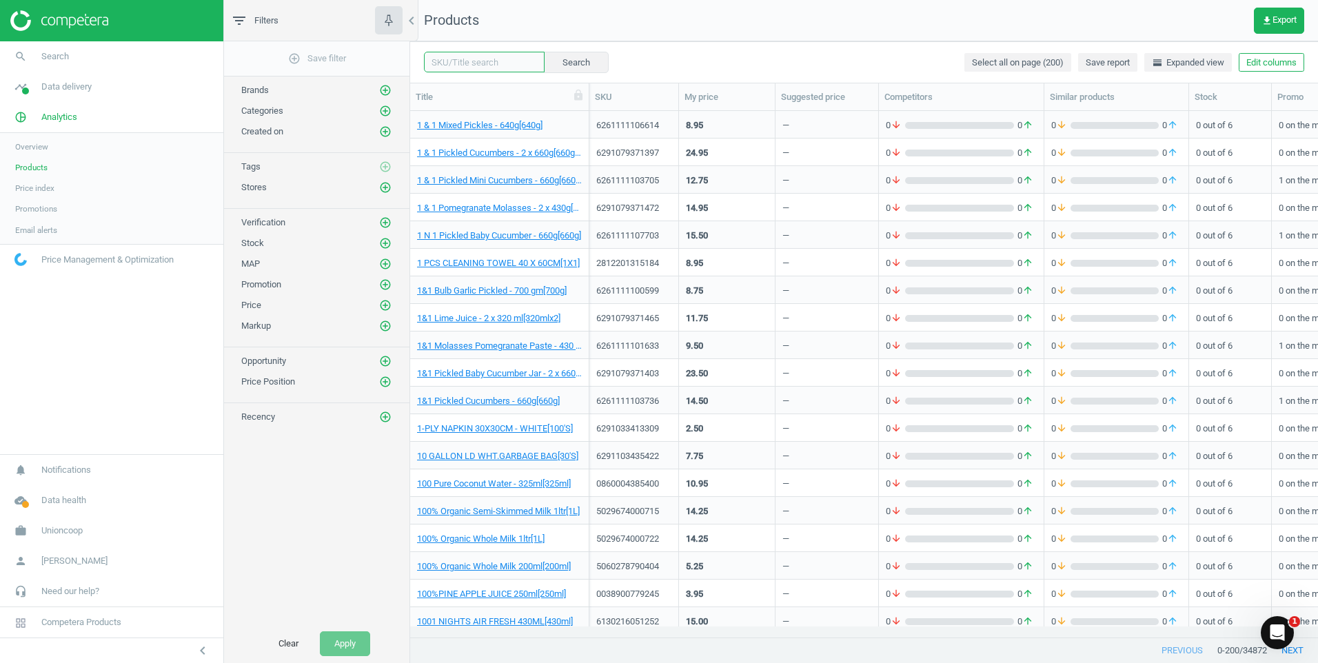
click at [487, 70] on input "text" at bounding box center [484, 62] width 121 height 21
type input "ALOKOZAY BLACK LEAF"
click at [558, 60] on button "Search" at bounding box center [575, 62] width 65 height 21
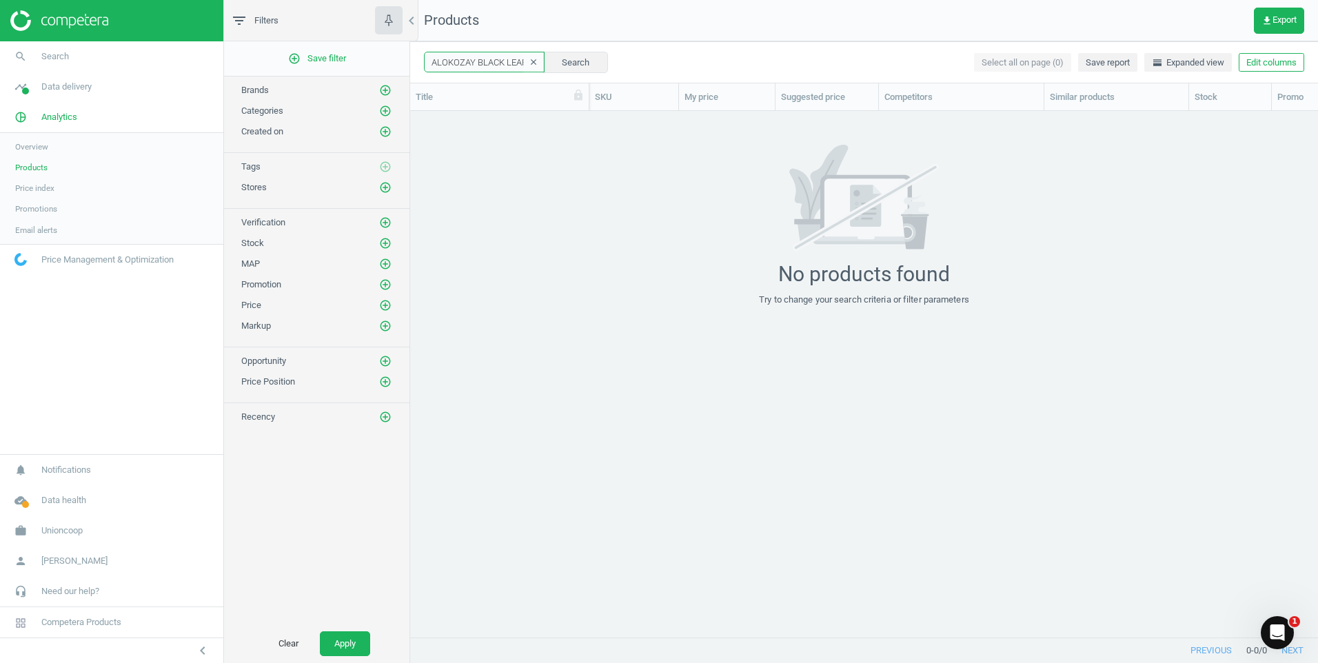
click at [436, 63] on input "ALOKOZAY BLACK LEAF" at bounding box center [484, 62] width 121 height 21
type input "Alokozay"
click at [554, 56] on button "Search" at bounding box center [575, 62] width 65 height 21
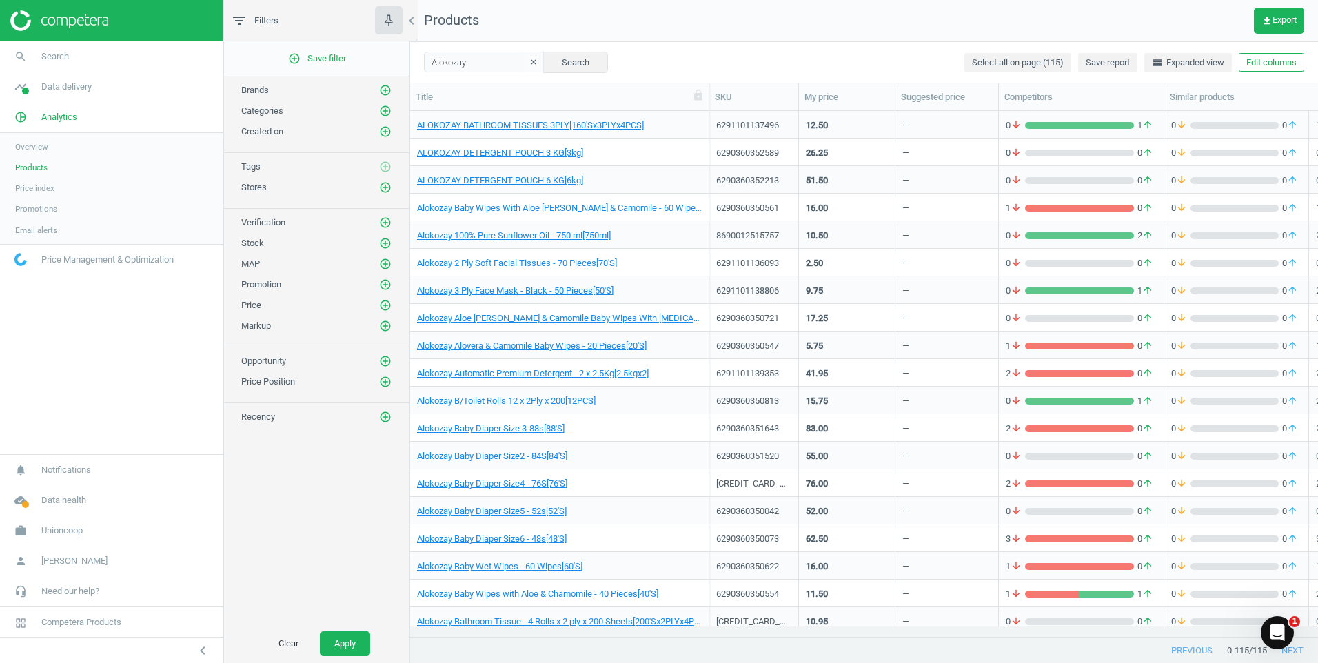
drag, startPoint x: 590, startPoint y: 95, endPoint x: 710, endPoint y: 90, distance: 120.0
click at [710, 90] on div at bounding box center [709, 96] width 14 height 27
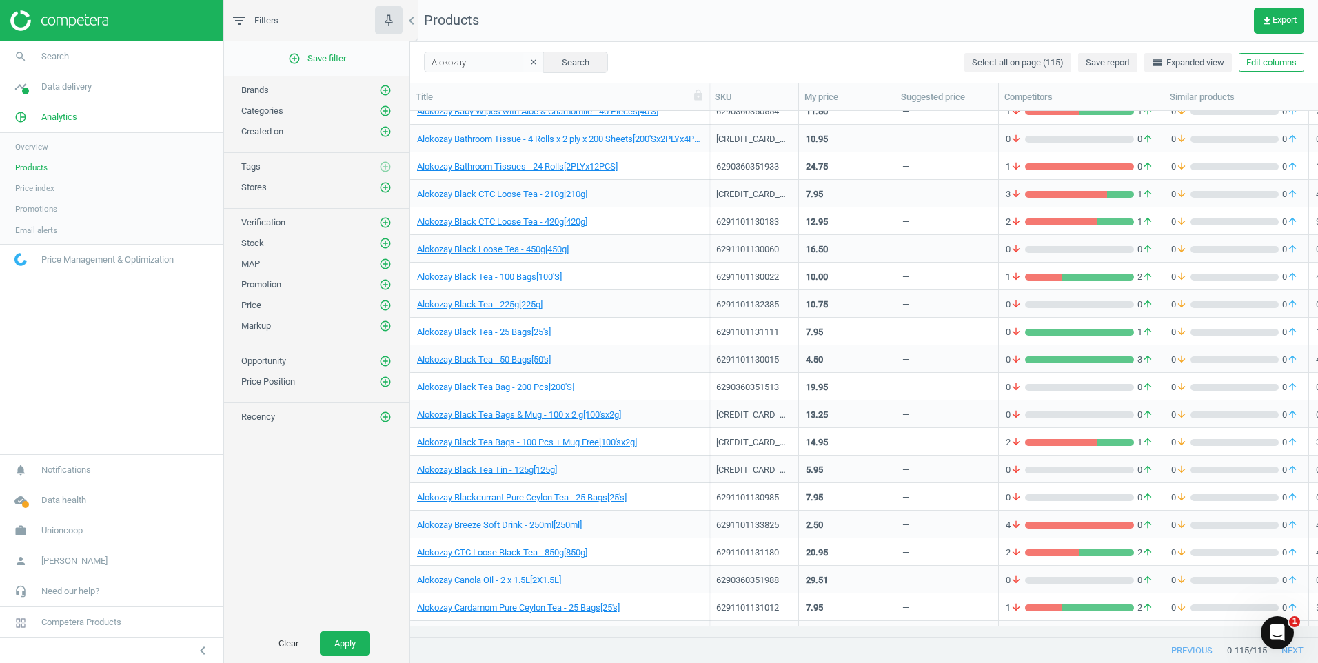
scroll to position [689, 0]
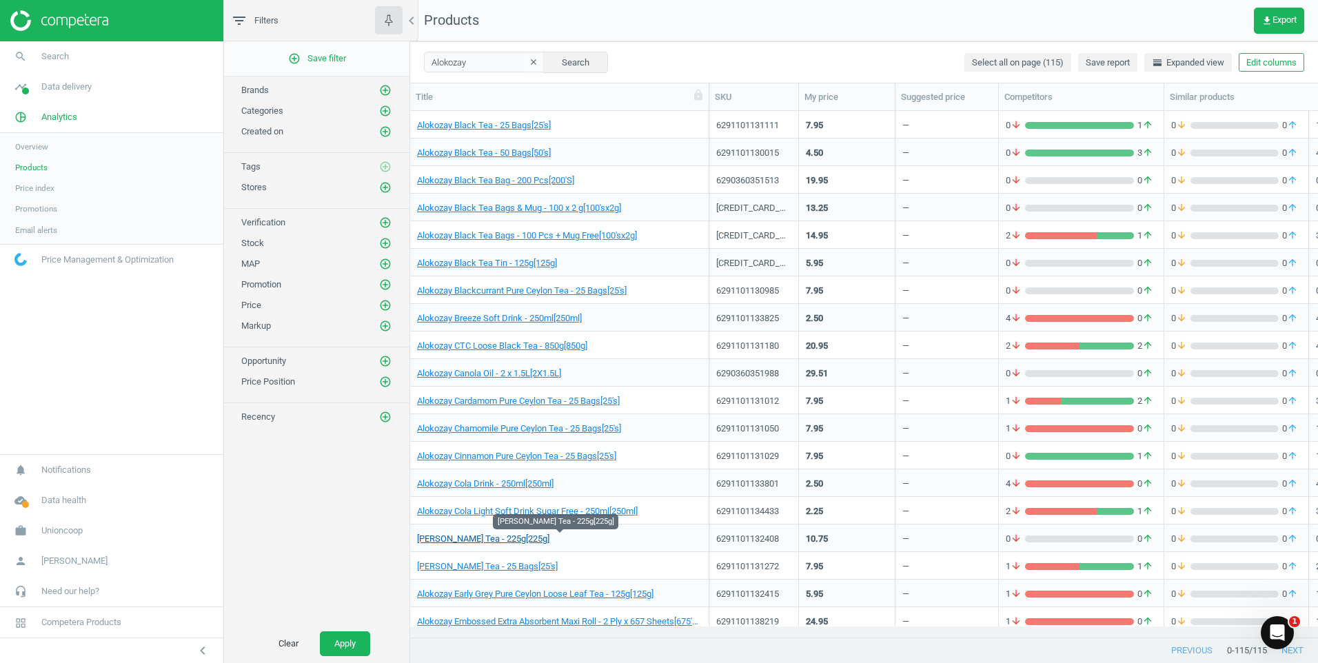
click at [519, 542] on link "[PERSON_NAME] Tea - 225g[225g]" at bounding box center [483, 539] width 132 height 12
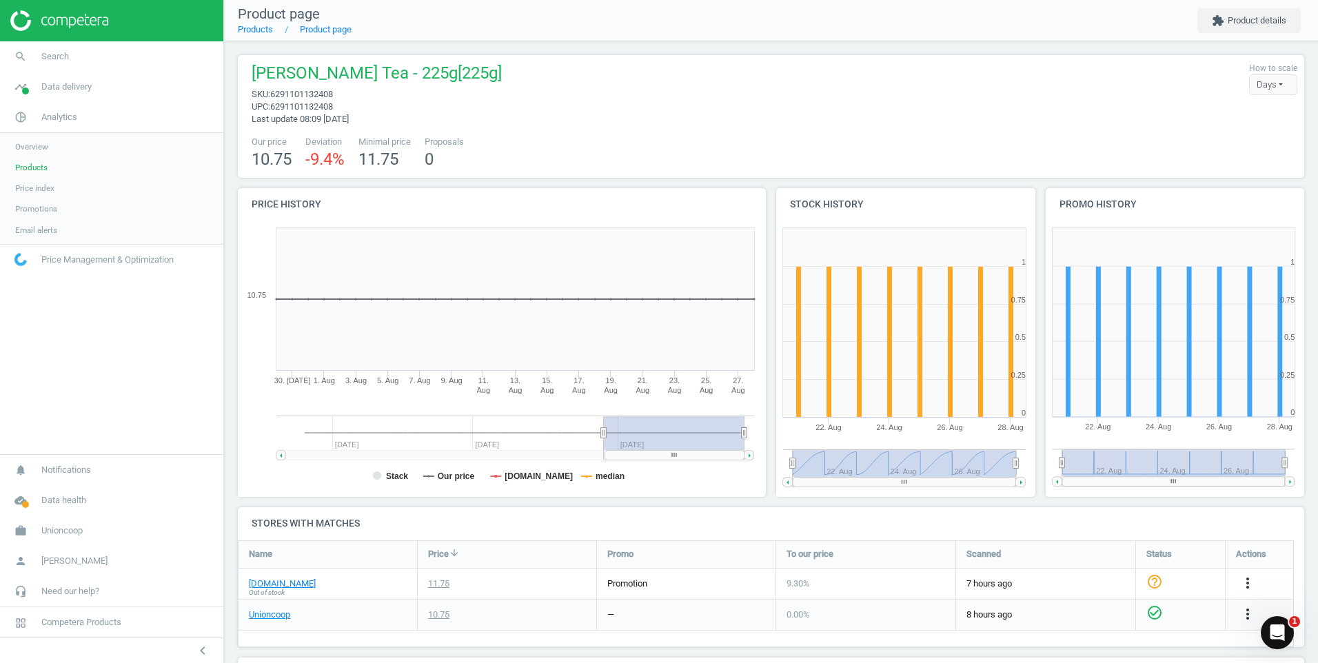
scroll to position [234, 0]
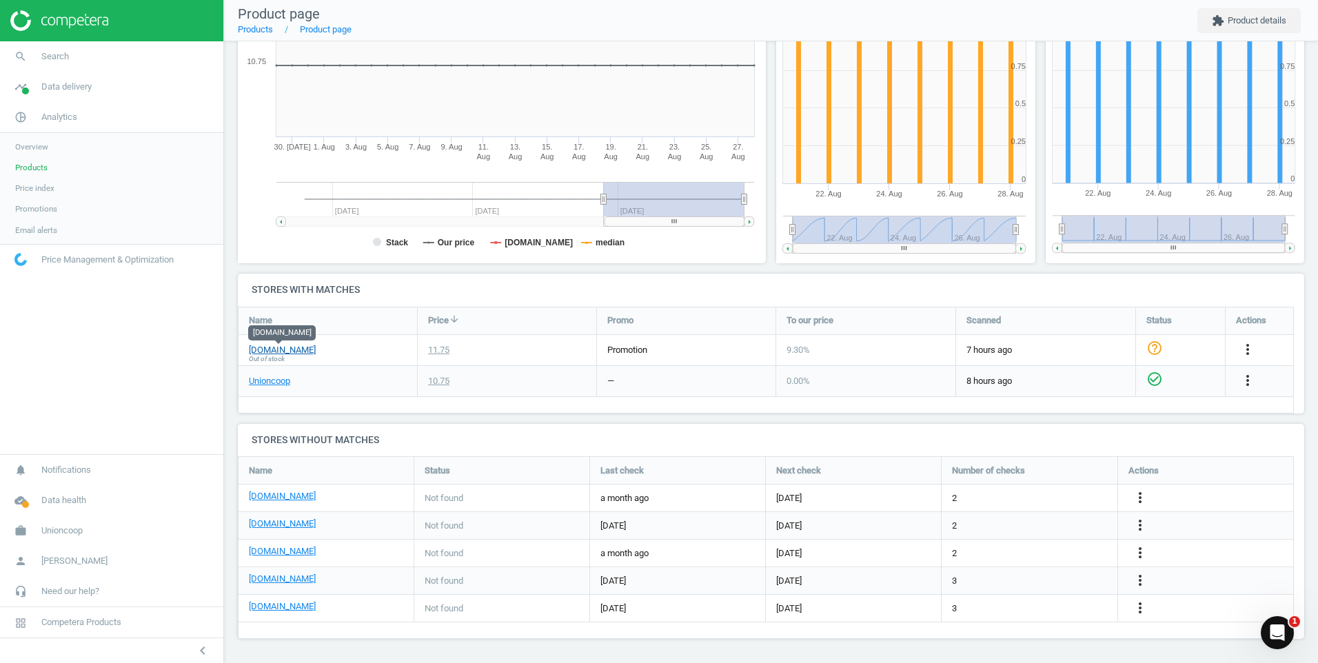
click at [276, 352] on link "[DOMAIN_NAME]" at bounding box center [282, 350] width 67 height 12
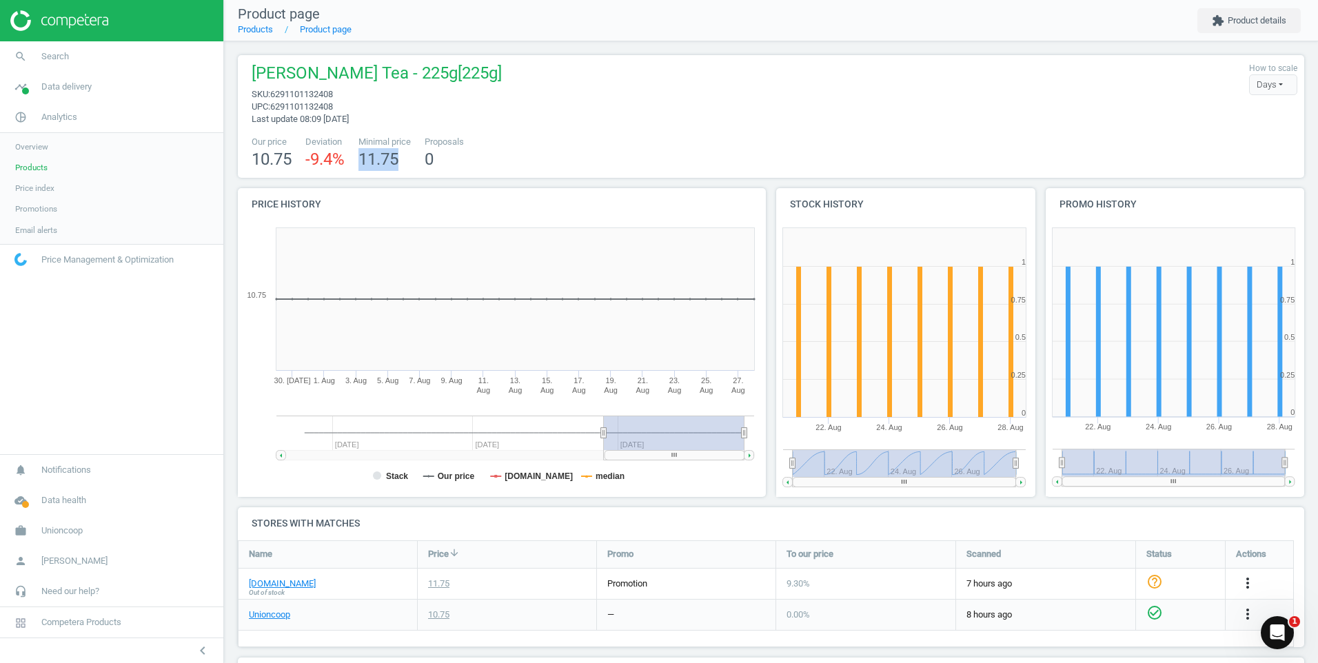
drag, startPoint x: 363, startPoint y: 160, endPoint x: 408, endPoint y: 157, distance: 44.9
click at [408, 157] on div "11.75" at bounding box center [384, 159] width 52 height 23
drag, startPoint x: 408, startPoint y: 157, endPoint x: 579, endPoint y: 132, distance: 172.7
click at [579, 132] on div "Alokozay [PERSON_NAME] Grey Tea - 225g[225g] sku : 6291101132408 upc : 62911011…" at bounding box center [771, 116] width 1066 height 123
drag, startPoint x: 439, startPoint y: 161, endPoint x: 423, endPoint y: 162, distance: 16.6
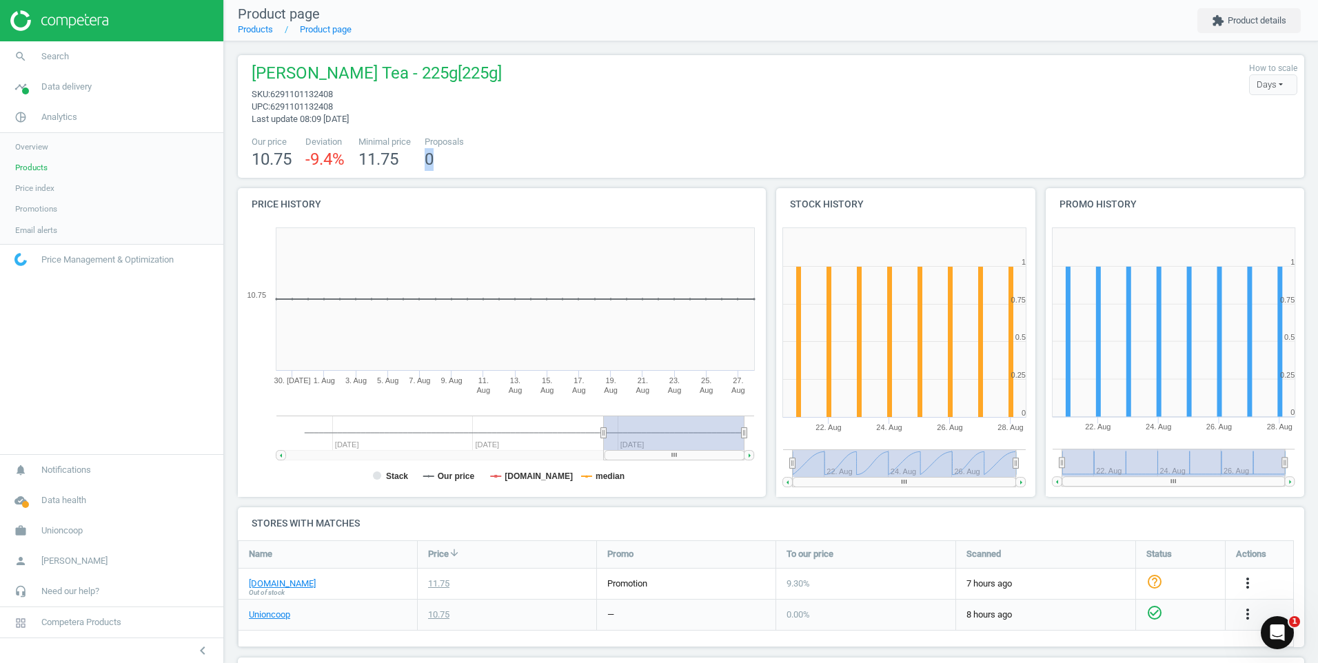
click at [423, 162] on div "Our price 10.75 Deviation -9.4 % Minimal price 11.75 Proposals 0" at bounding box center [771, 153] width 1053 height 35
click at [422, 162] on div "Our price 10.75 Deviation -9.4 % Minimal price 11.75 Proposals 0" at bounding box center [771, 153] width 1053 height 35
click at [1261, 79] on div "Days" at bounding box center [1273, 84] width 48 height 21
click at [1044, 117] on div "Alokozay [PERSON_NAME] Grey Tea - 225g[225g] sku : 6291101132408 upc : 62911011…" at bounding box center [771, 93] width 1053 height 63
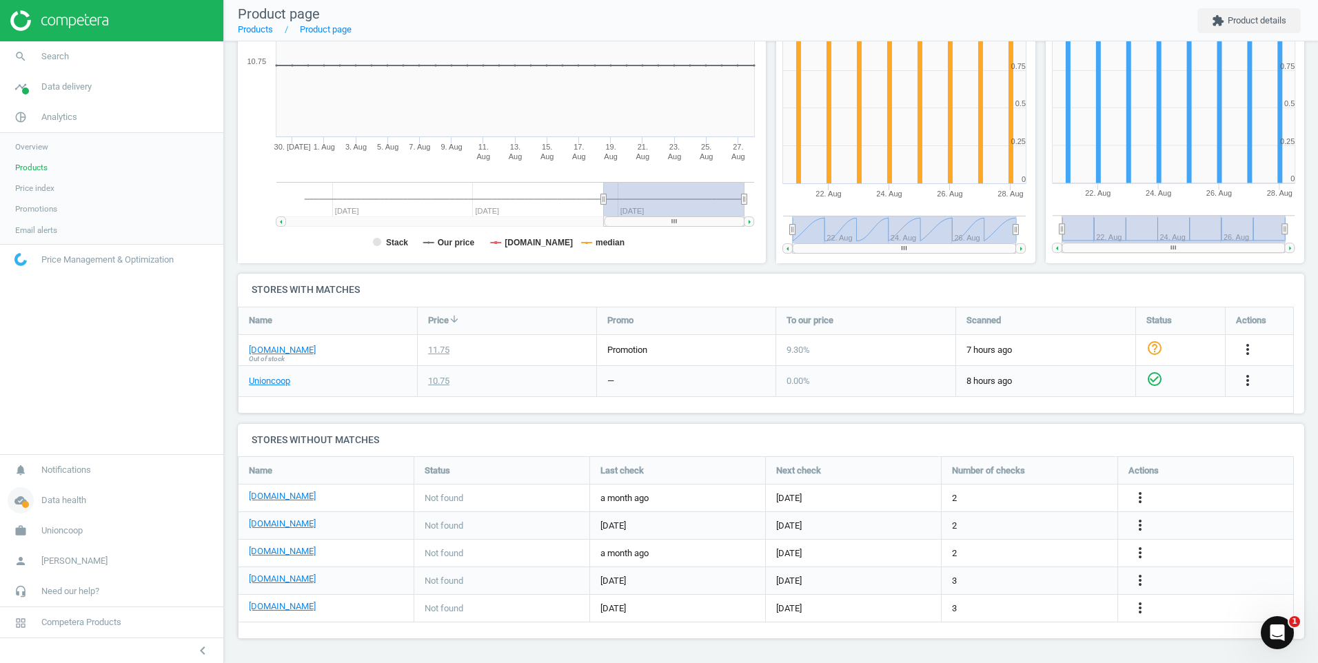
click at [66, 500] on span "Data health" at bounding box center [63, 500] width 45 height 12
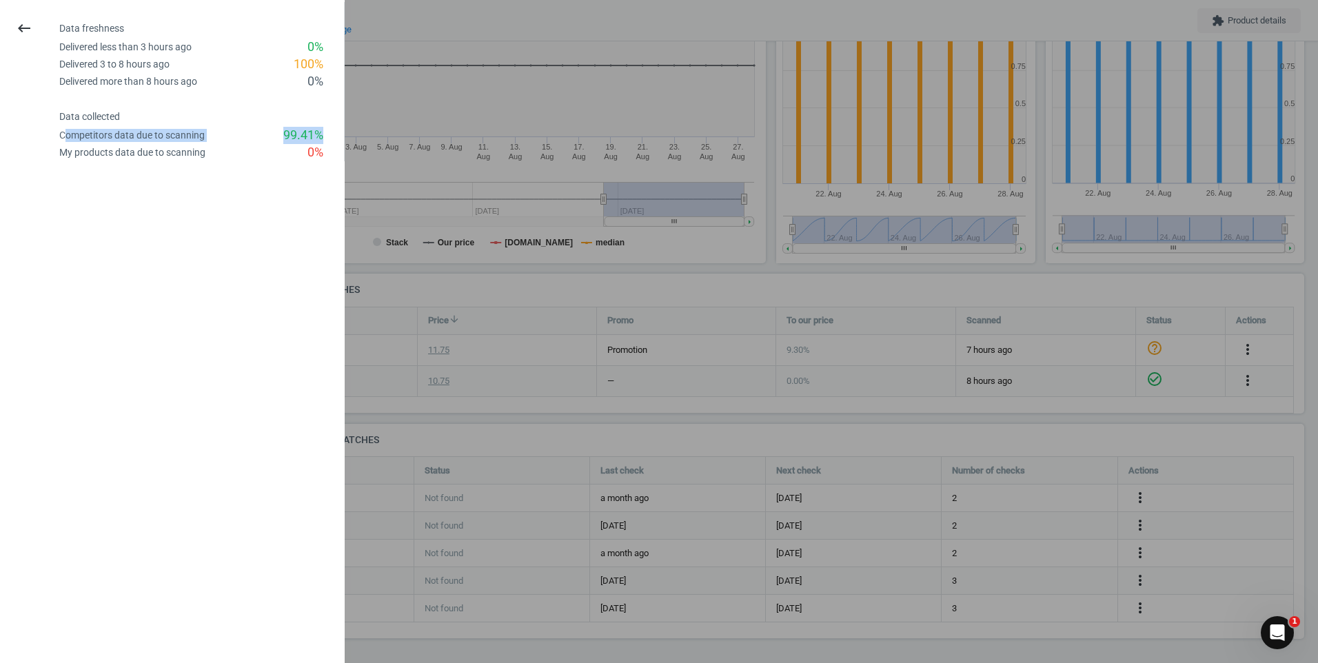
drag, startPoint x: 66, startPoint y: 138, endPoint x: 332, endPoint y: 132, distance: 266.1
click at [332, 132] on div "Competitors data due to scanning 99.41 %" at bounding box center [201, 135] width 285 height 17
click at [333, 132] on div "Competitors data due to scanning 99.41 %" at bounding box center [201, 135] width 285 height 17
drag, startPoint x: 327, startPoint y: 134, endPoint x: 59, endPoint y: 135, distance: 268.8
click at [59, 135] on div "Competitors data due to scanning 99.41 %" at bounding box center [201, 135] width 285 height 17
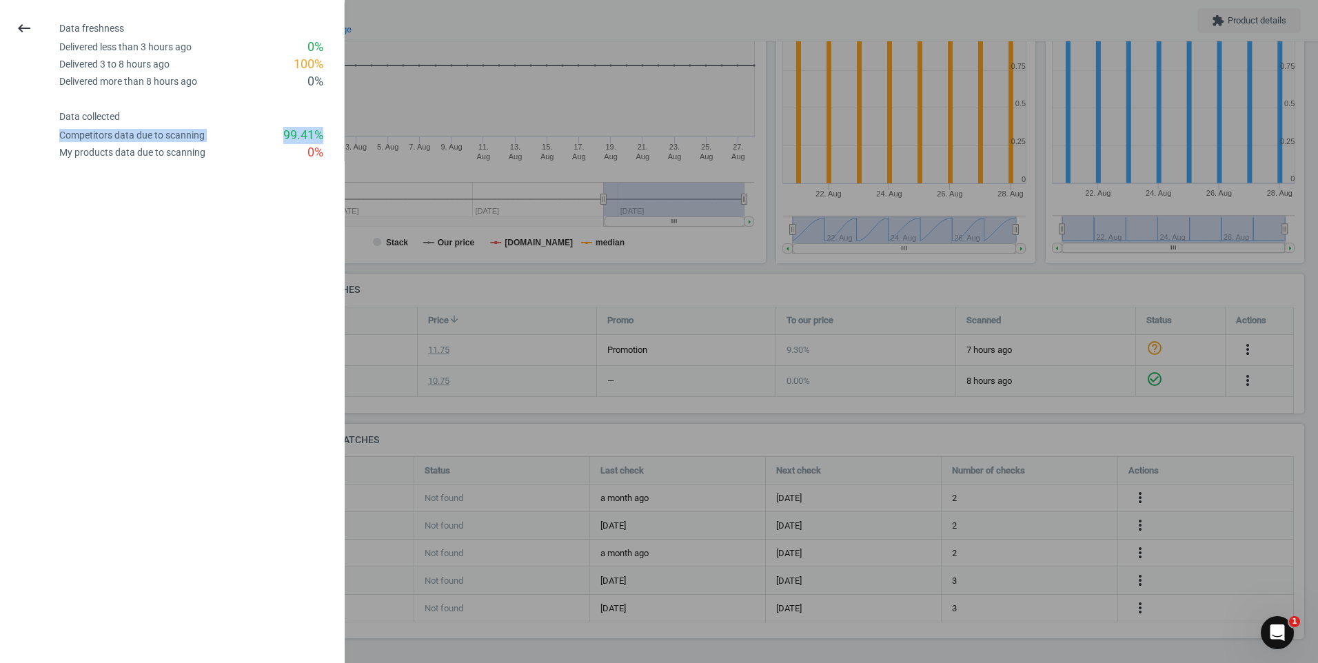
click at [59, 135] on div "Competitors data due to scanning" at bounding box center [131, 135] width 145 height 13
drag, startPoint x: 69, startPoint y: 70, endPoint x: 323, endPoint y: 65, distance: 254.4
click at [323, 65] on div "Delivered 3 to 8 hours ago 100 %" at bounding box center [201, 64] width 285 height 17
click at [247, 139] on div "Competitors data due to scanning 99.41 %" at bounding box center [201, 135] width 285 height 17
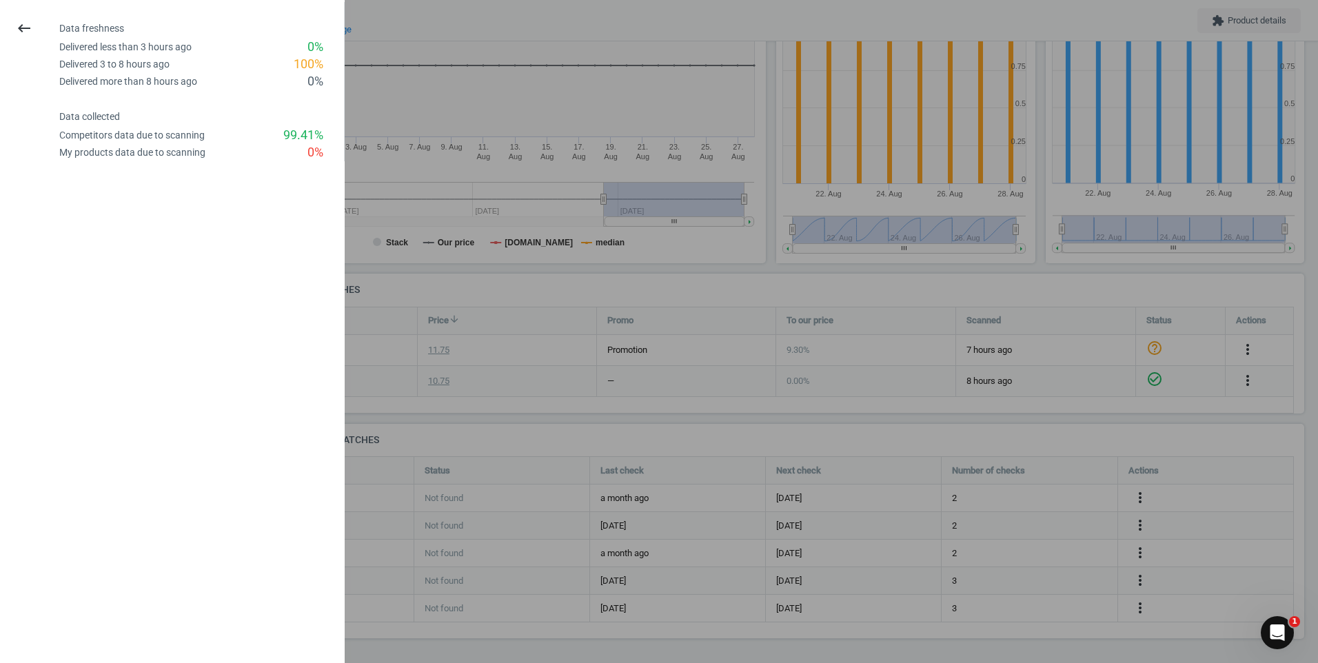
click at [299, 141] on div "99.41 %" at bounding box center [303, 135] width 40 height 17
click at [17, 23] on icon "keyboard_backspace" at bounding box center [24, 28] width 17 height 17
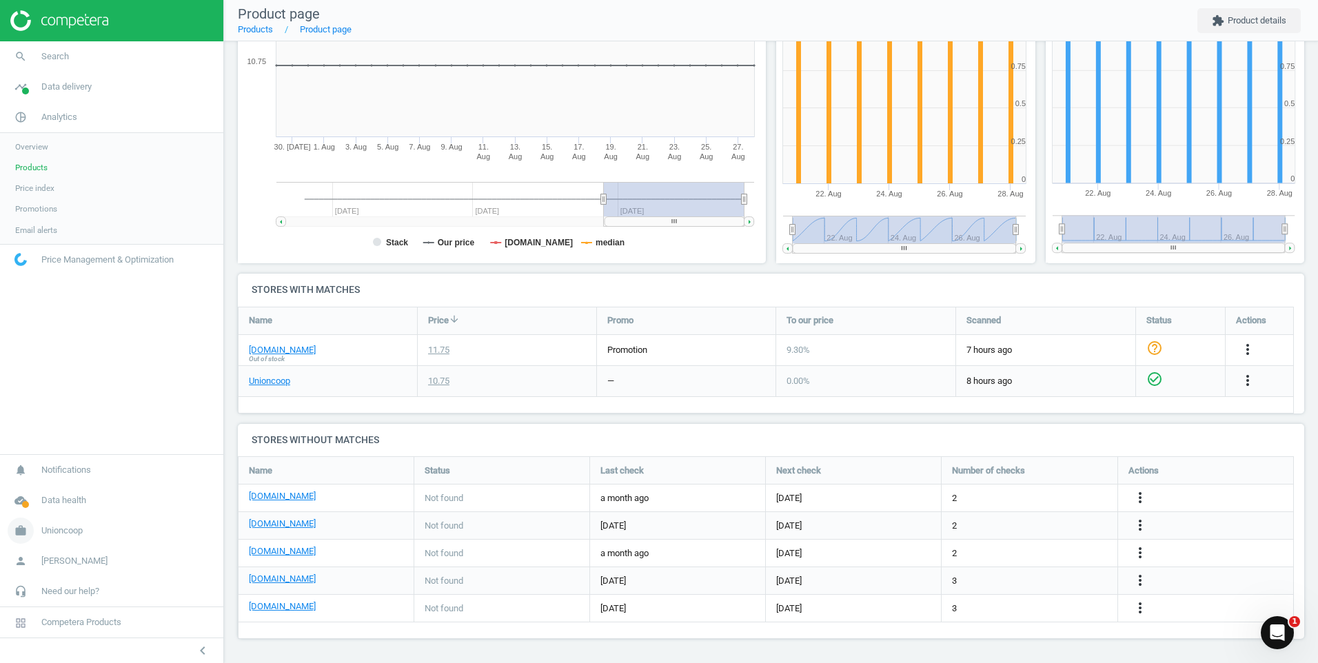
click at [61, 527] on span "Unioncoop" at bounding box center [61, 531] width 41 height 12
click at [54, 509] on span "Campaign settings" at bounding box center [49, 510] width 68 height 11
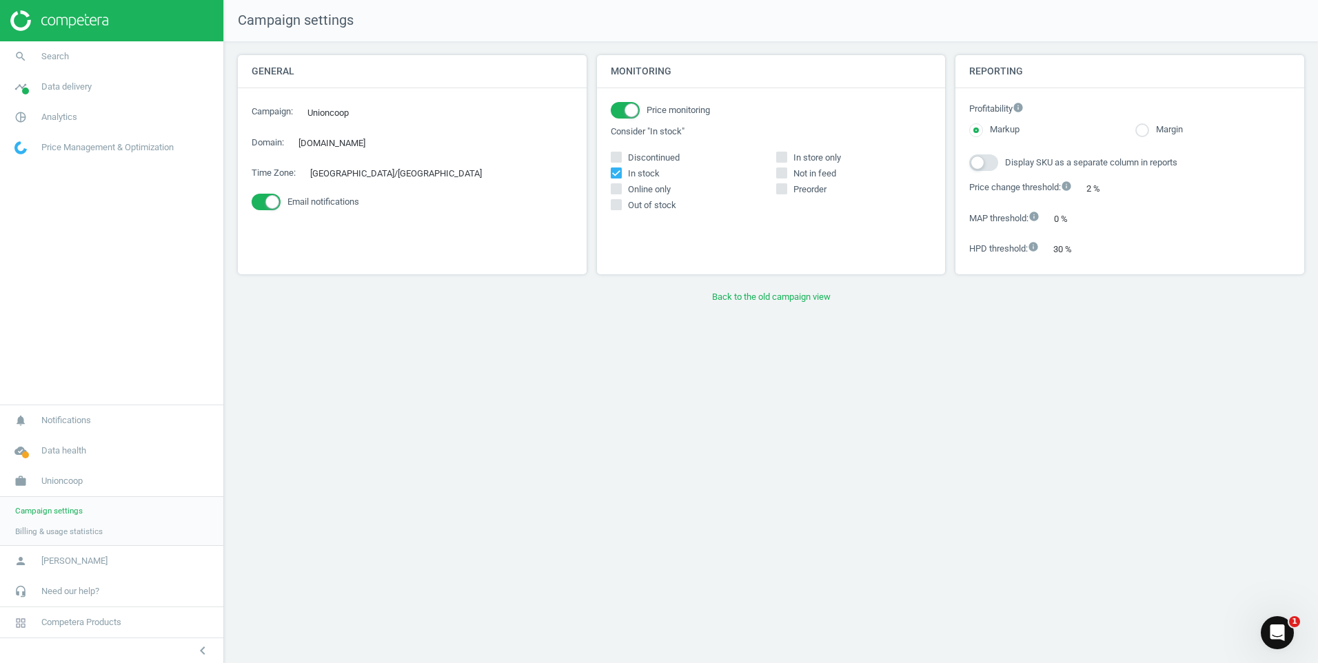
click at [55, 527] on span "Billing & usage statistics" at bounding box center [59, 531] width 88 height 11
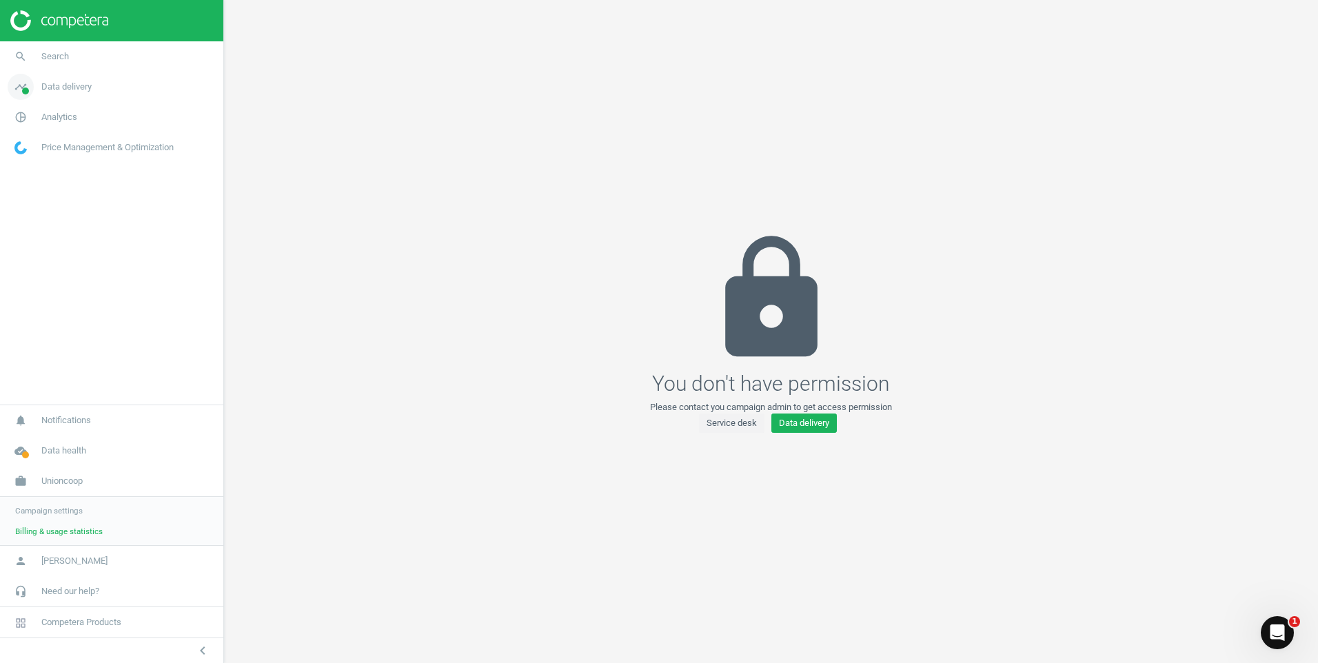
click at [67, 89] on span "Data delivery" at bounding box center [66, 87] width 50 height 12
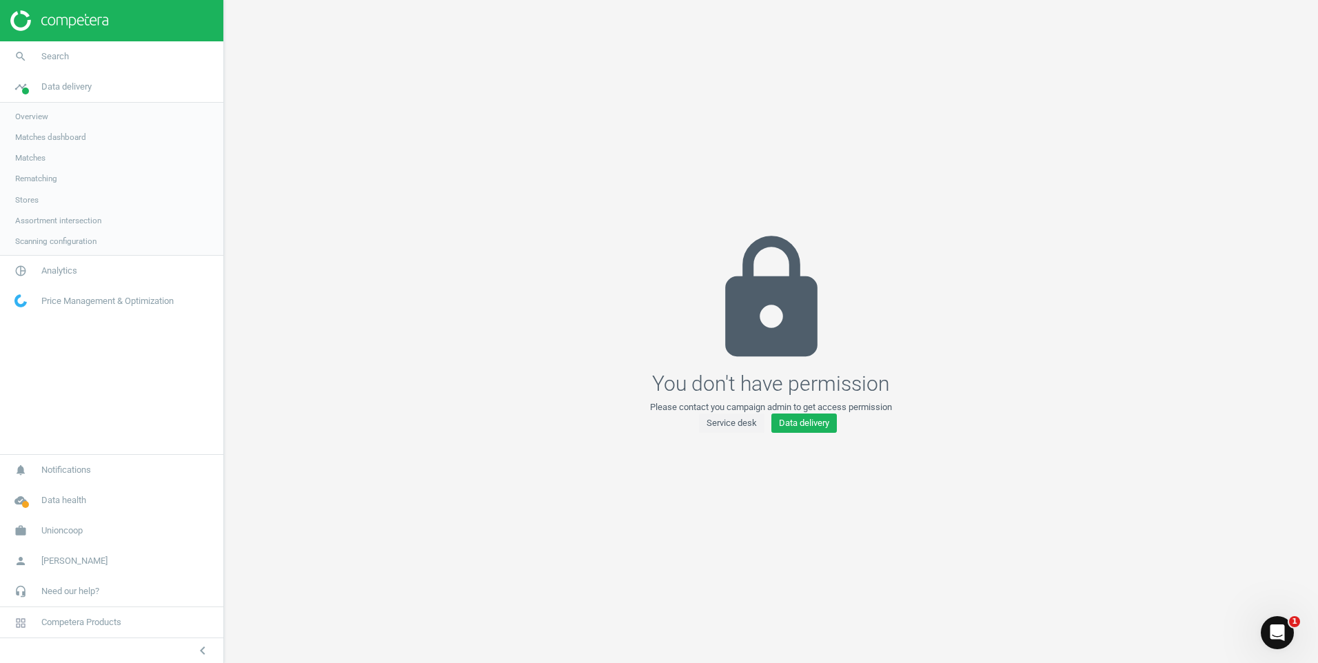
click at [30, 116] on span "Overview" at bounding box center [31, 116] width 33 height 11
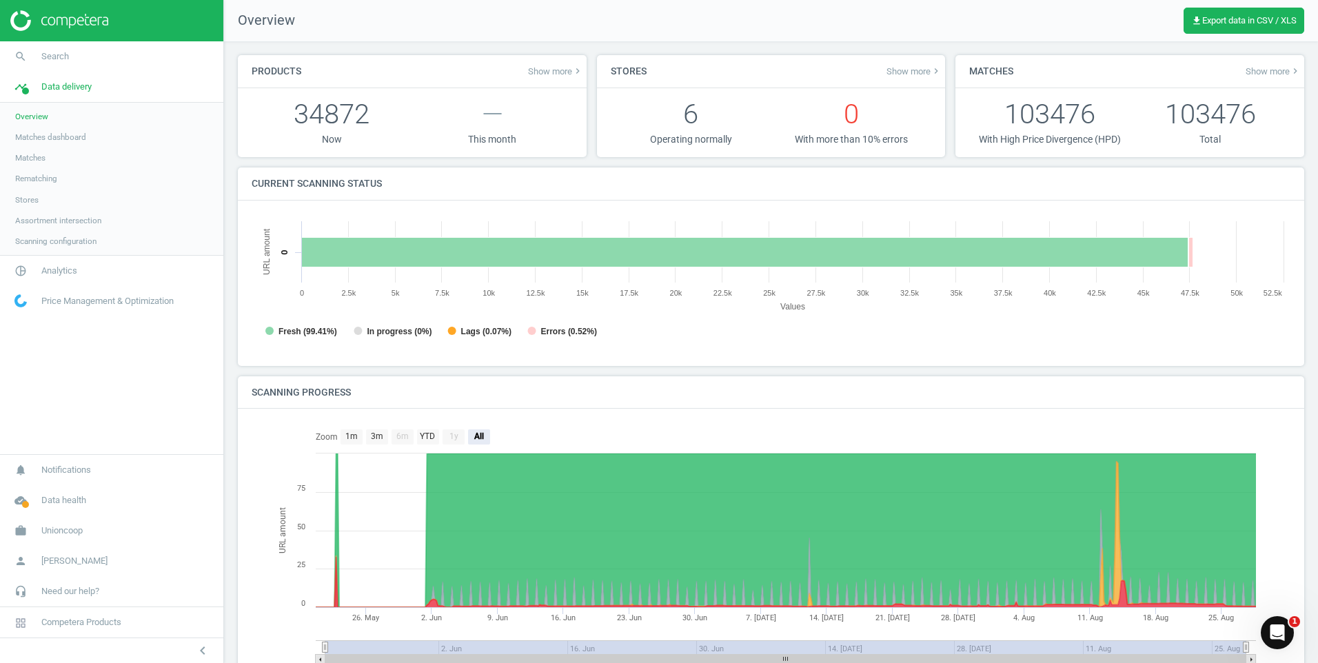
scroll to position [297, 1050]
